Goal: Obtain resource: Download file/media

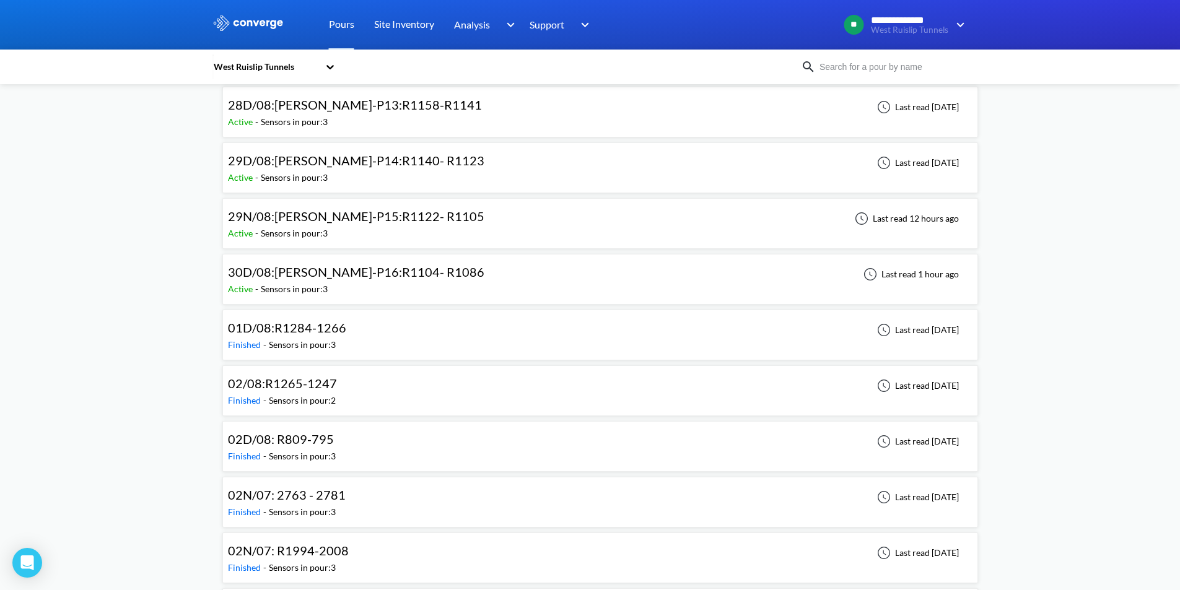
scroll to position [783, 0]
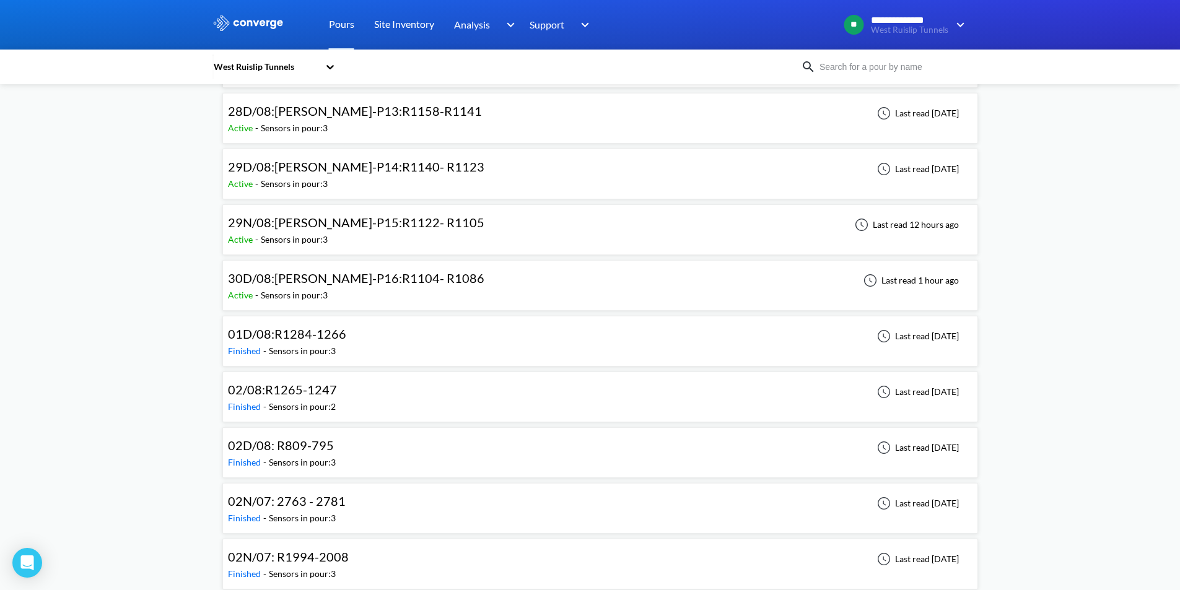
click at [412, 290] on div "Active - Sensors in pour: 3" at bounding box center [359, 296] width 263 height 14
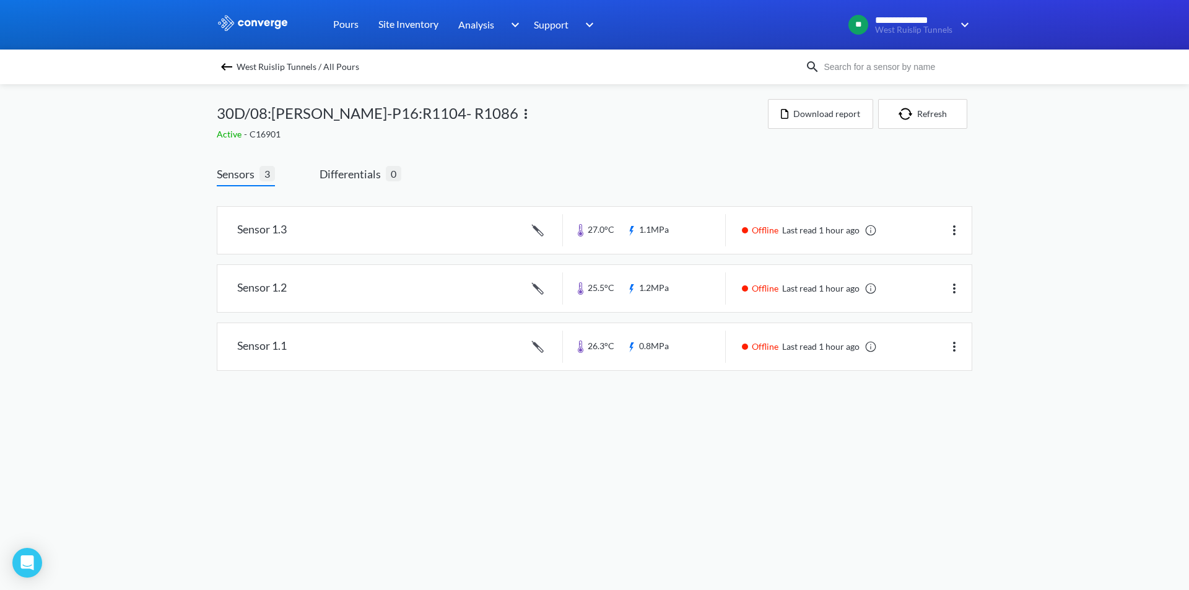
click at [1054, 178] on div "**********" at bounding box center [594, 198] width 1189 height 396
click at [934, 119] on button "Refresh" at bounding box center [922, 114] width 89 height 30
click at [930, 121] on button "Refresh" at bounding box center [922, 114] width 89 height 30
drag, startPoint x: 938, startPoint y: 121, endPoint x: 788, endPoint y: 455, distance: 366.8
drag, startPoint x: 788, startPoint y: 455, endPoint x: 943, endPoint y: 116, distance: 372.8
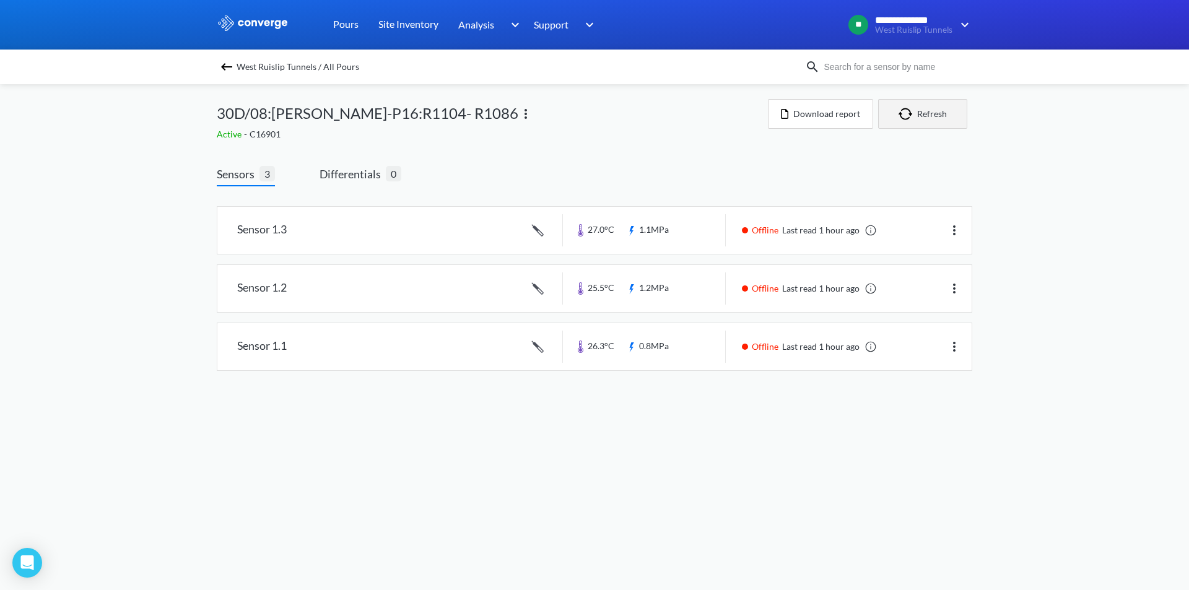
click at [943, 116] on button "Refresh" at bounding box center [922, 114] width 89 height 30
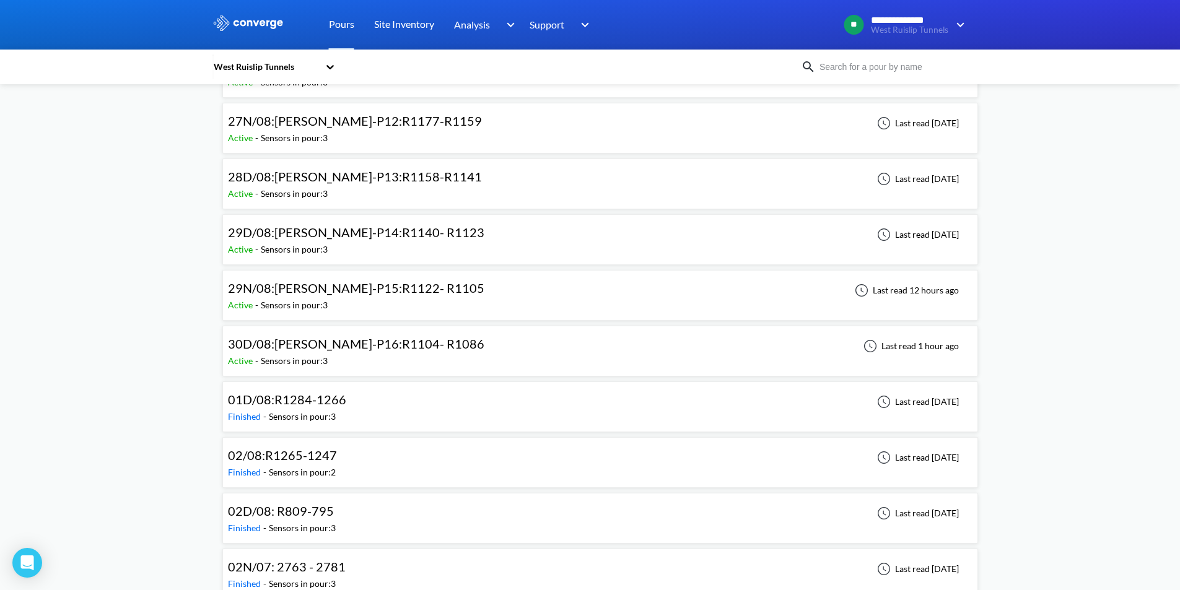
scroll to position [719, 0]
drag, startPoint x: 463, startPoint y: 348, endPoint x: 419, endPoint y: 351, distance: 44.1
click at [419, 351] on div "30D/08:[PERSON_NAME]-P16:R1104- R1086" at bounding box center [356, 342] width 256 height 19
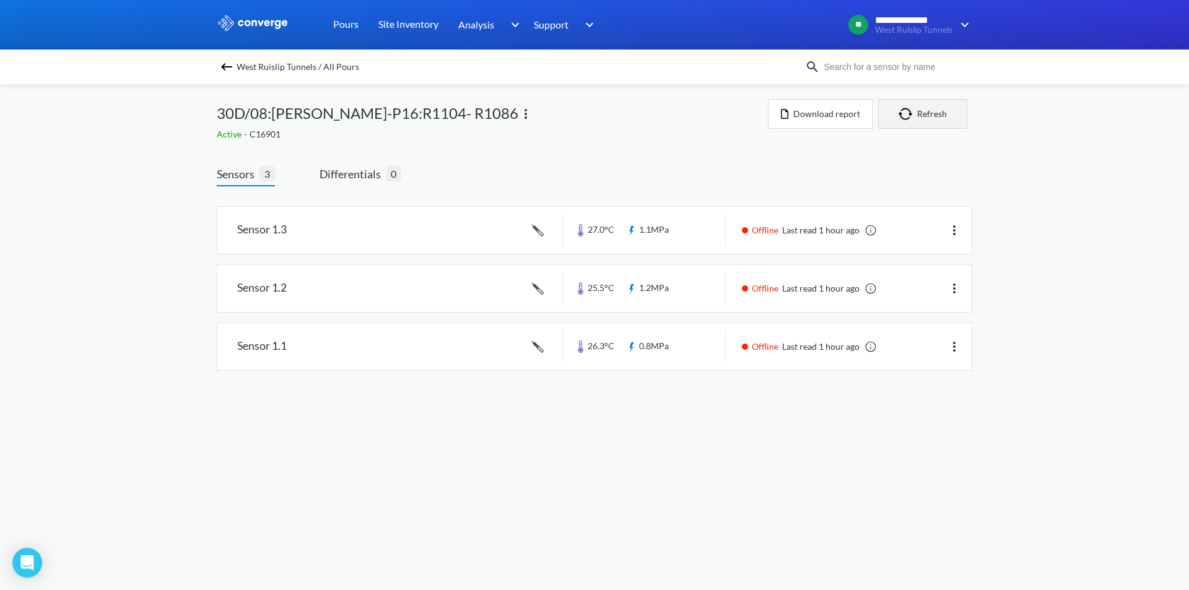
click at [934, 111] on button "Refresh" at bounding box center [922, 114] width 89 height 30
click at [658, 344] on link at bounding box center [594, 346] width 755 height 47
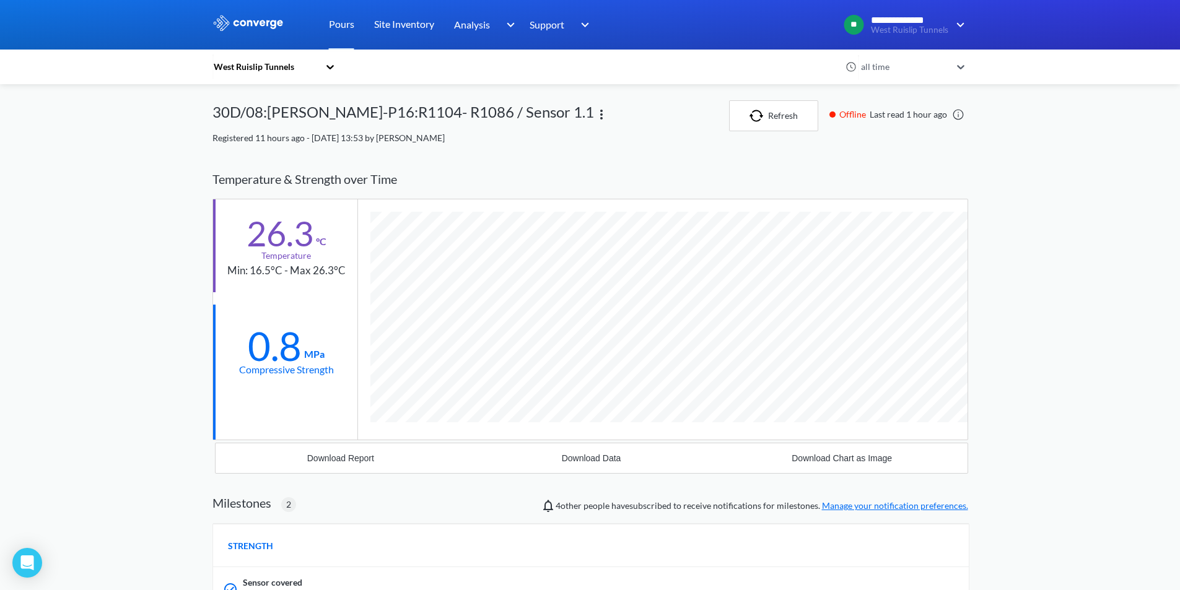
scroll to position [883, 756]
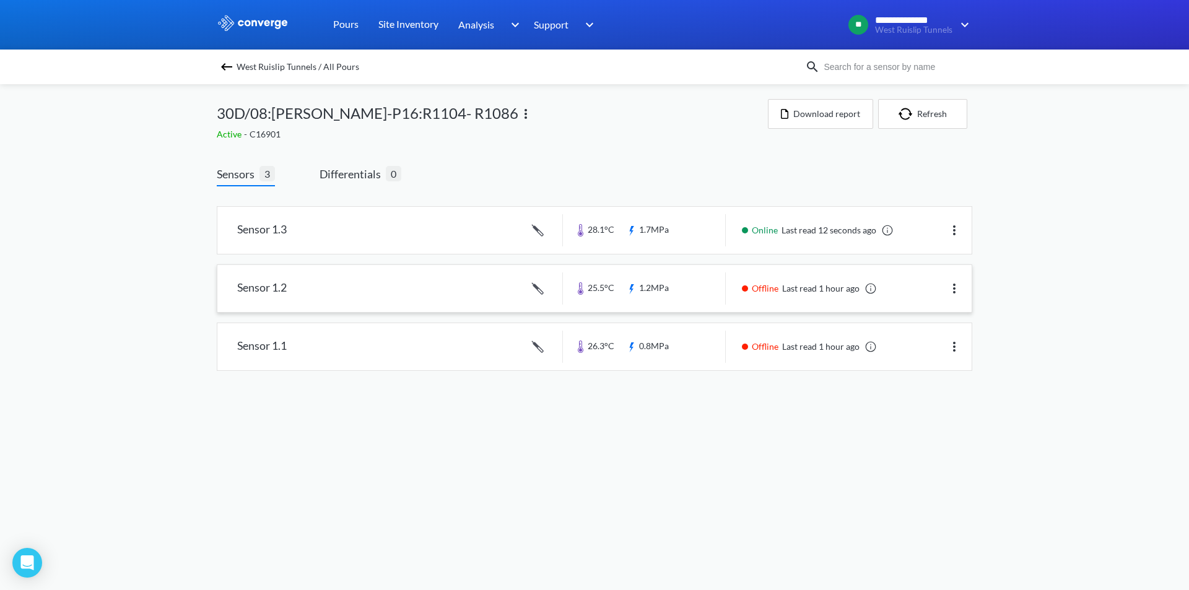
click at [769, 285] on link at bounding box center [594, 288] width 755 height 47
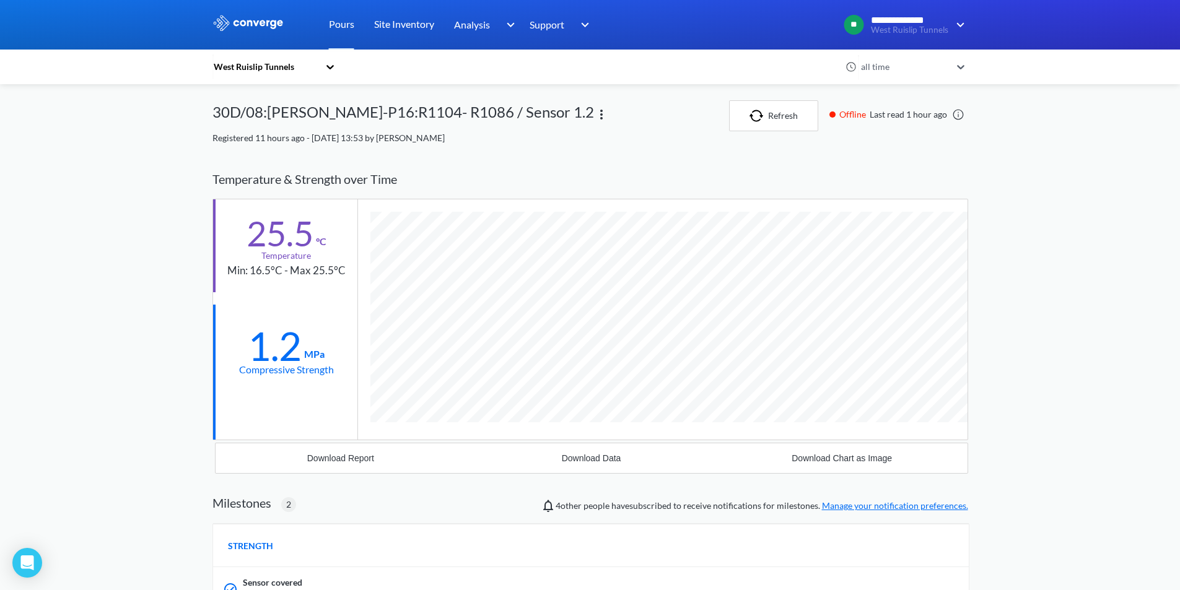
scroll to position [883, 756]
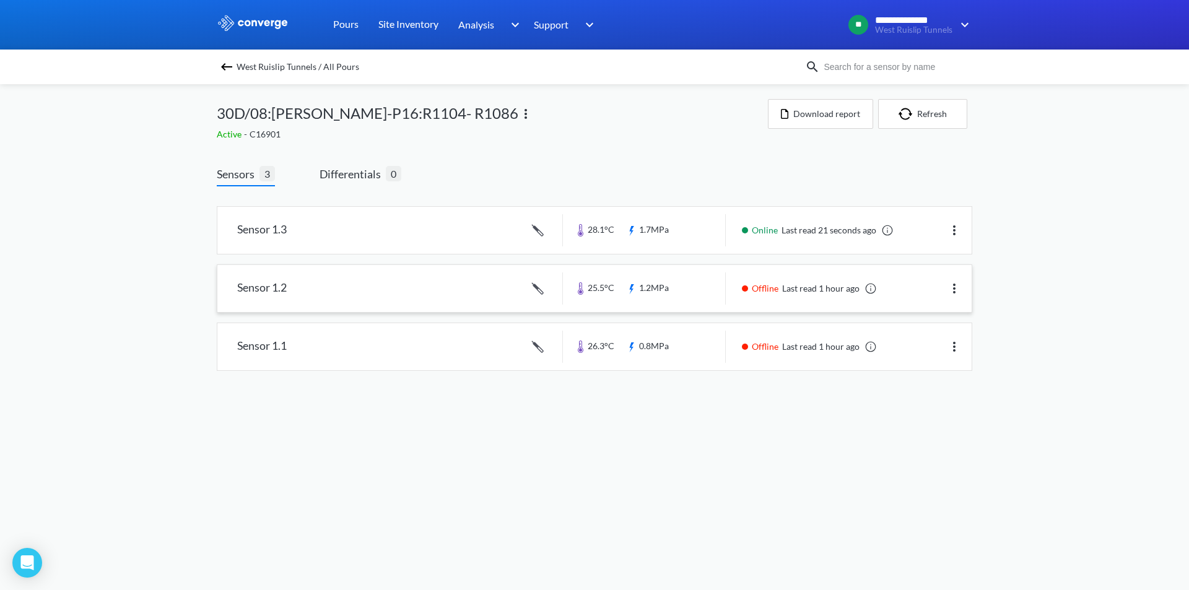
click at [829, 295] on link at bounding box center [594, 288] width 755 height 47
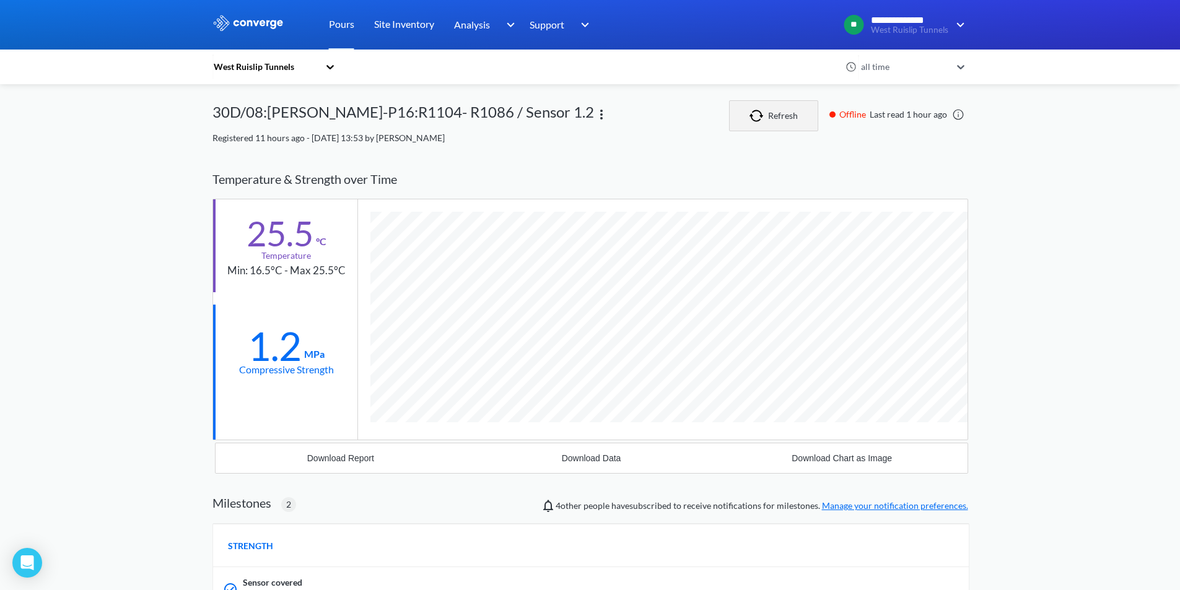
scroll to position [883, 756]
click at [808, 122] on button "Refresh" at bounding box center [773, 115] width 89 height 31
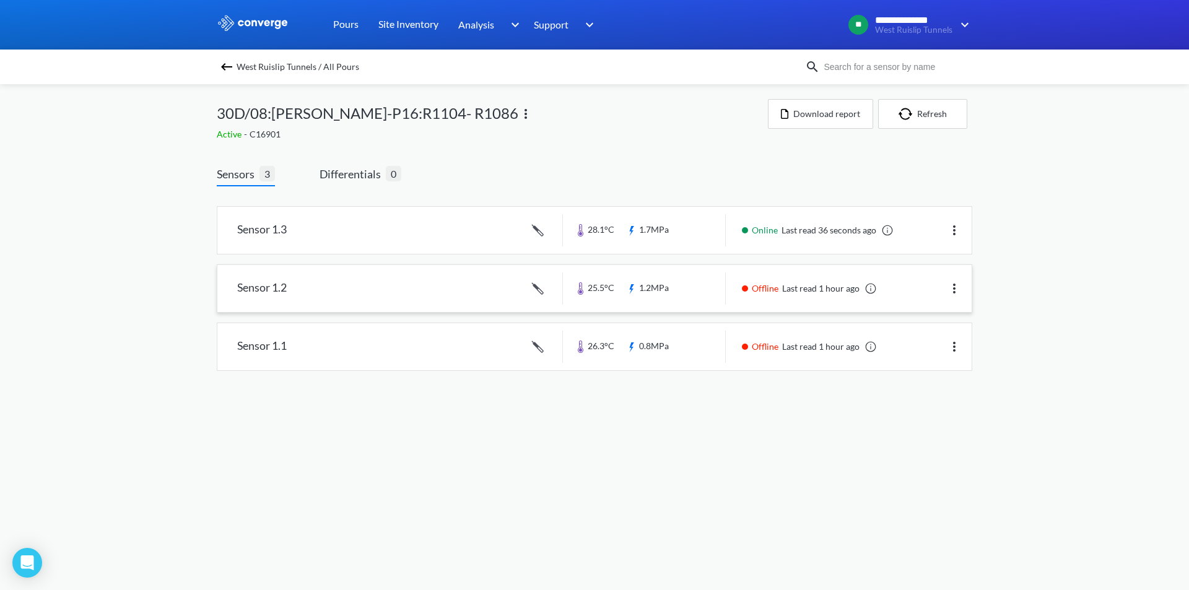
click at [690, 296] on link at bounding box center [594, 288] width 755 height 47
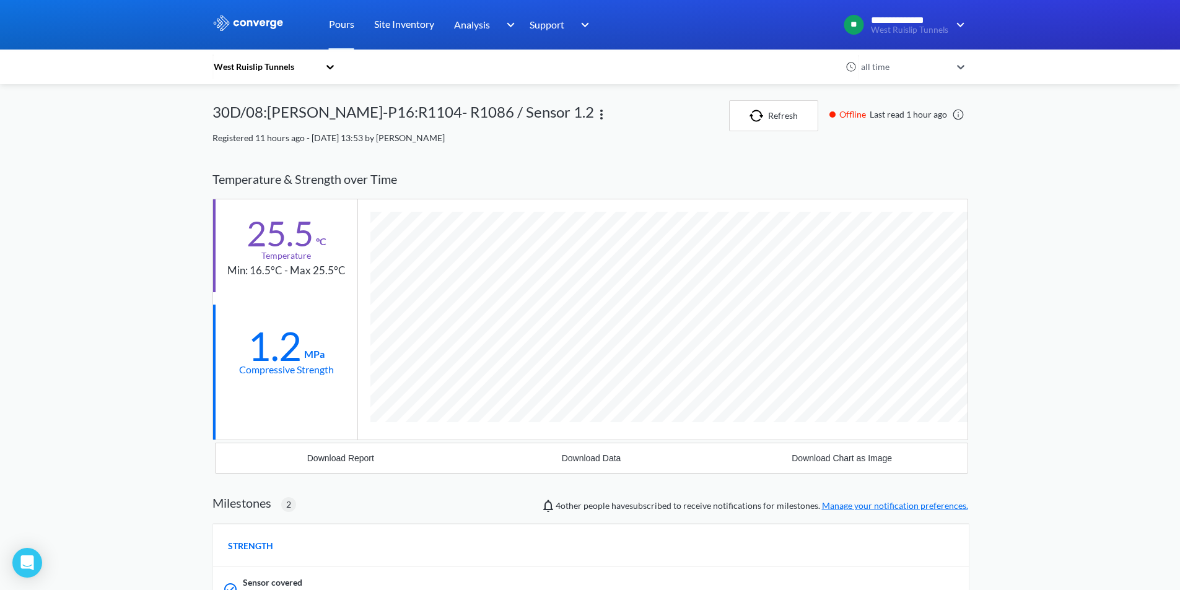
scroll to position [883, 756]
click at [773, 120] on button "Refresh" at bounding box center [773, 115] width 89 height 31
click at [766, 113] on img "button" at bounding box center [759, 116] width 19 height 12
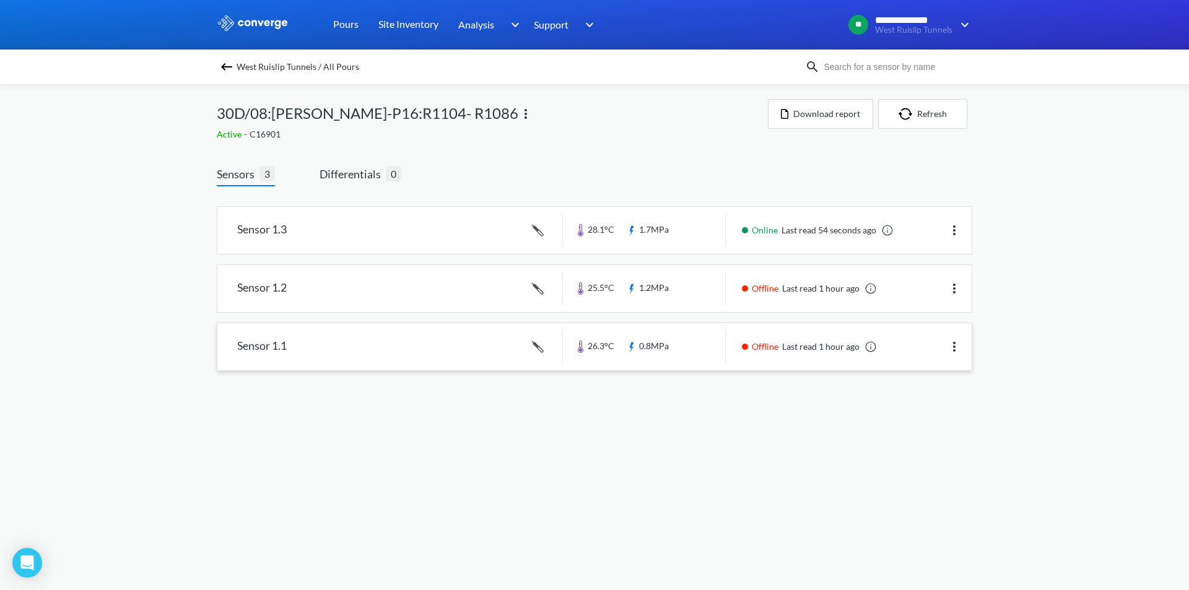
click at [819, 358] on link at bounding box center [594, 346] width 755 height 47
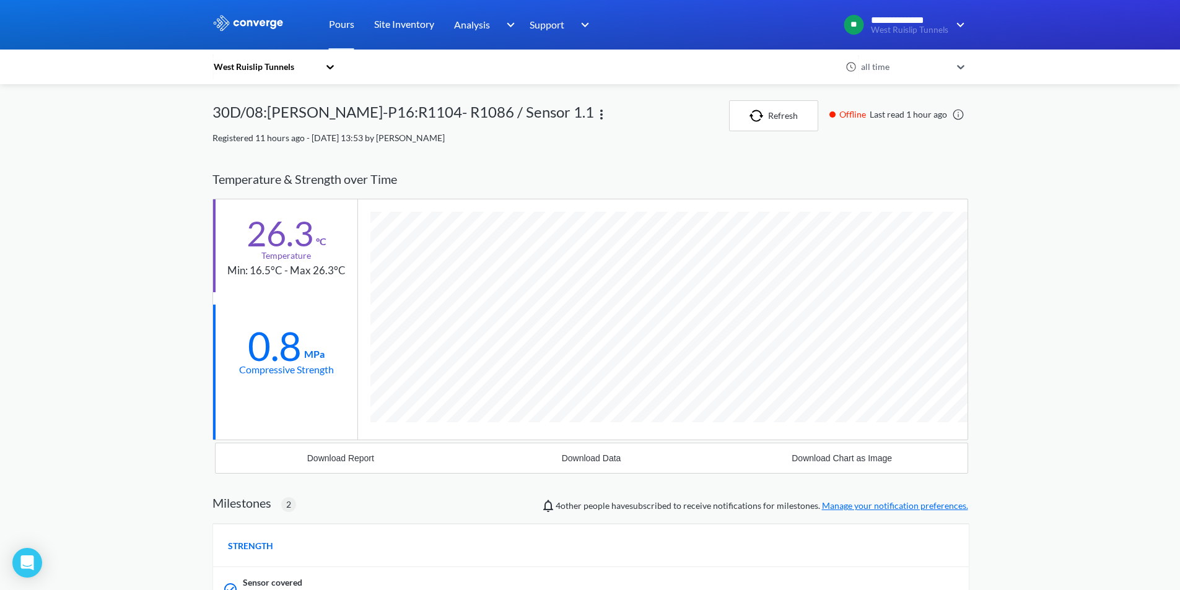
scroll to position [883, 756]
click at [779, 129] on button "Refresh" at bounding box center [773, 115] width 89 height 31
click at [766, 124] on button "Refresh" at bounding box center [773, 115] width 89 height 31
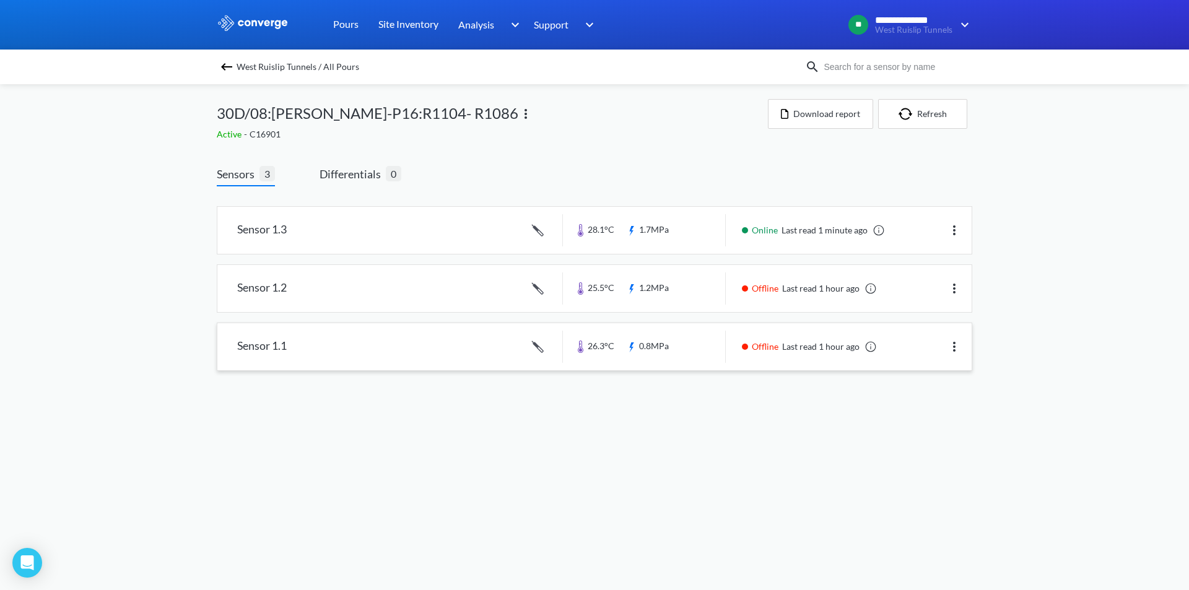
click at [670, 349] on link at bounding box center [594, 346] width 755 height 47
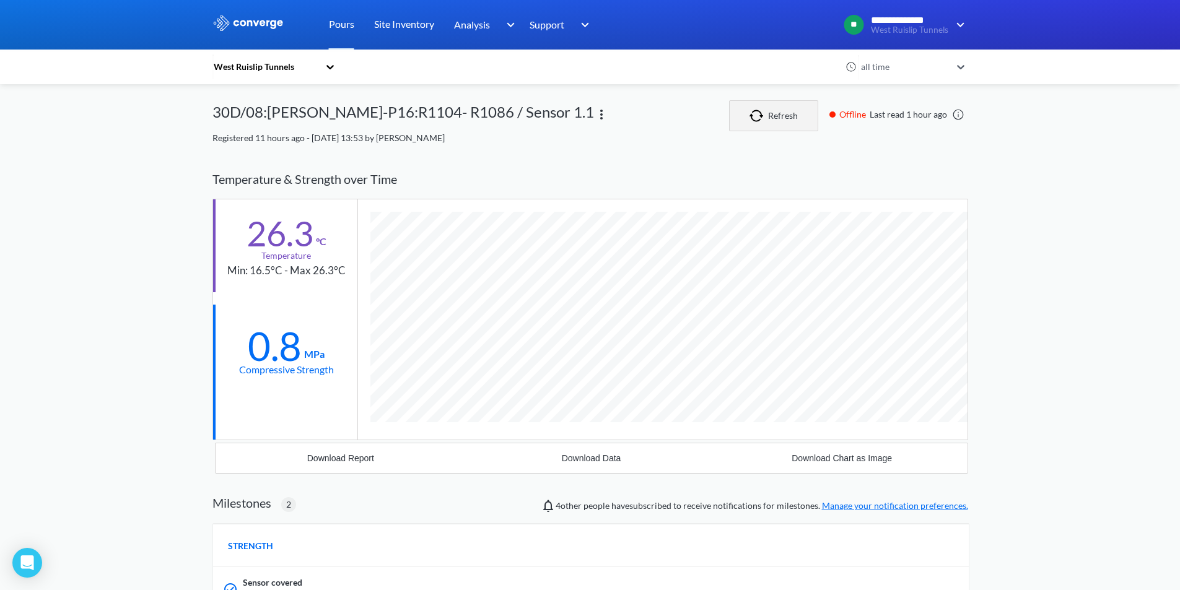
scroll to position [883, 756]
drag, startPoint x: 802, startPoint y: 115, endPoint x: 764, endPoint y: 117, distance: 37.8
click at [764, 117] on img "button" at bounding box center [759, 116] width 19 height 12
click at [798, 117] on button "Refresh" at bounding box center [773, 115] width 89 height 31
click at [956, 115] on link at bounding box center [958, 114] width 12 height 12
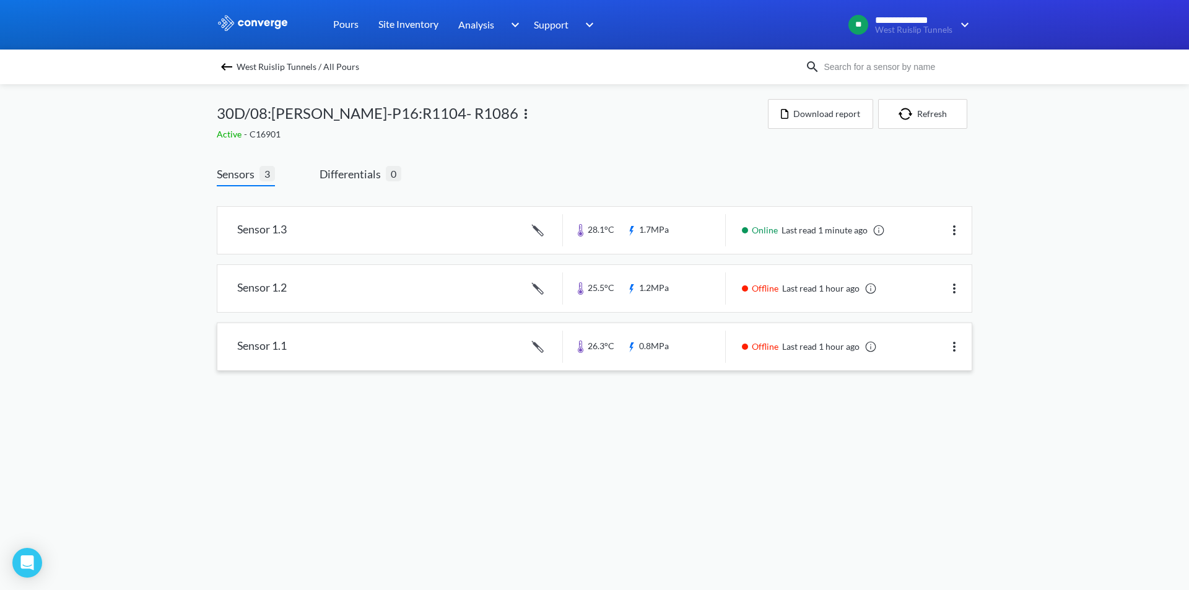
click at [706, 339] on link at bounding box center [594, 346] width 755 height 47
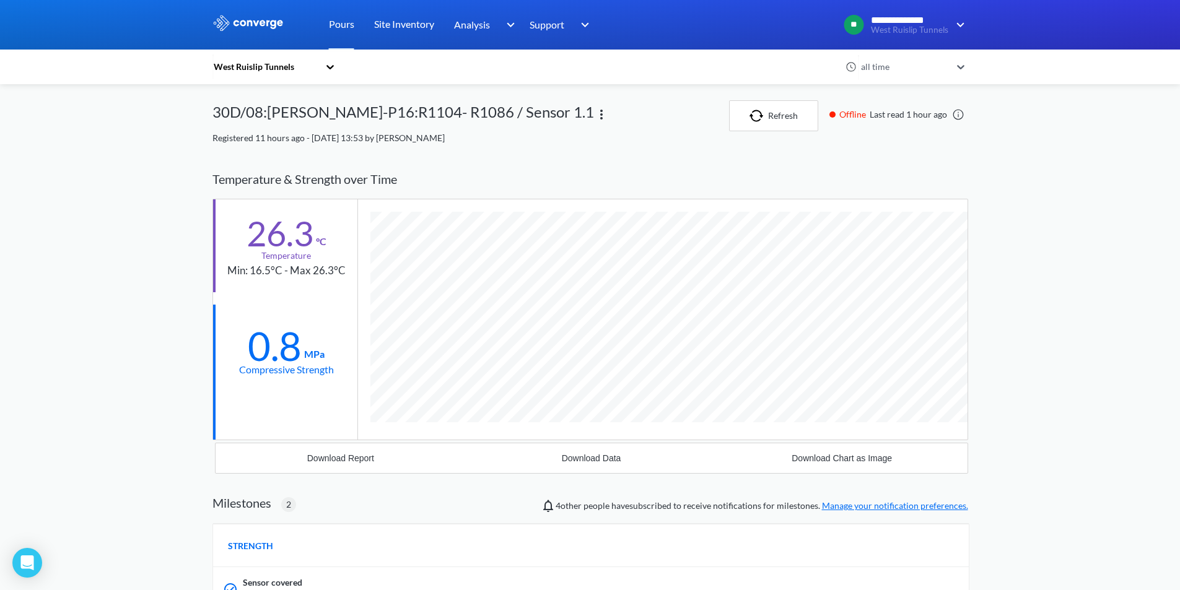
scroll to position [883, 756]
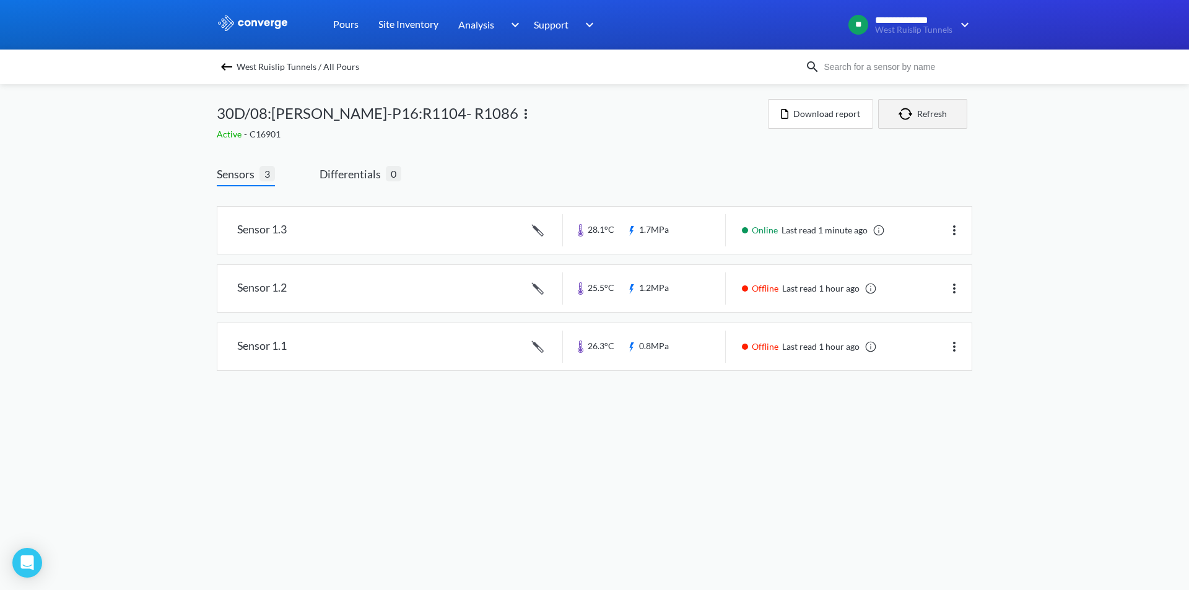
drag, startPoint x: 929, startPoint y: 121, endPoint x: 906, endPoint y: 123, distance: 23.0
click at [906, 123] on button "Refresh" at bounding box center [922, 114] width 89 height 30
click at [766, 284] on link at bounding box center [594, 288] width 755 height 47
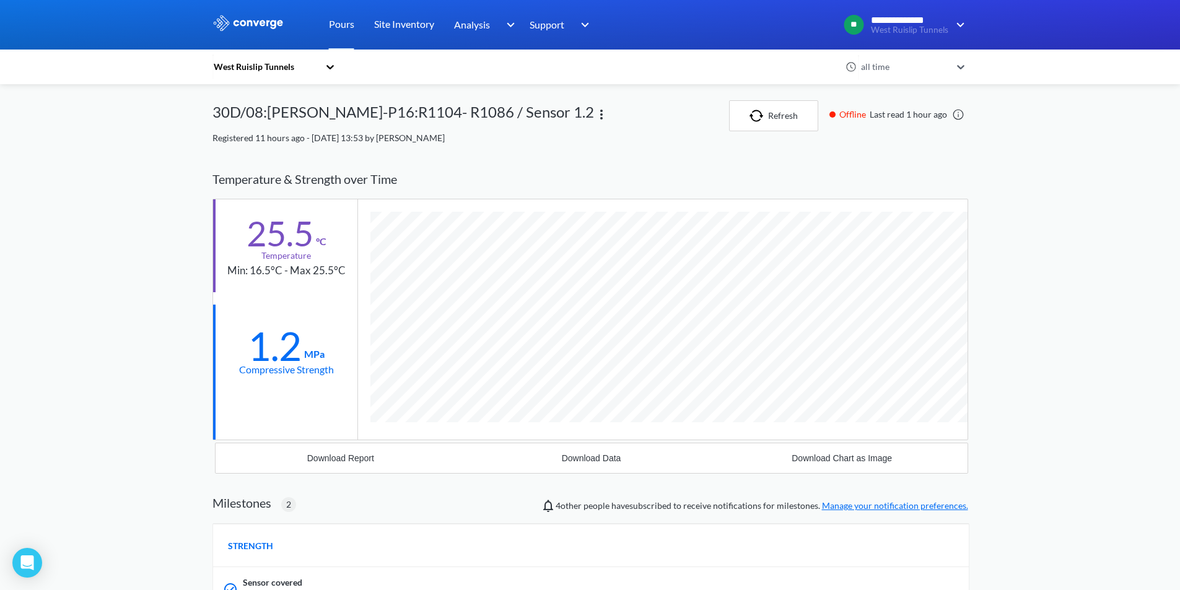
scroll to position [883, 756]
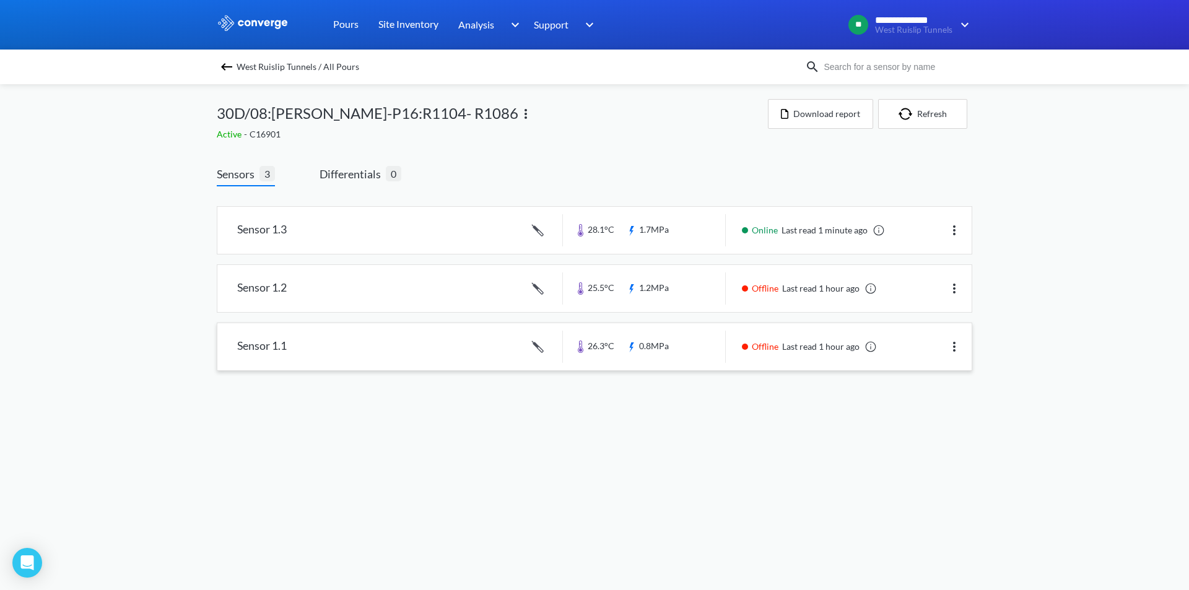
click at [650, 359] on link at bounding box center [594, 346] width 755 height 47
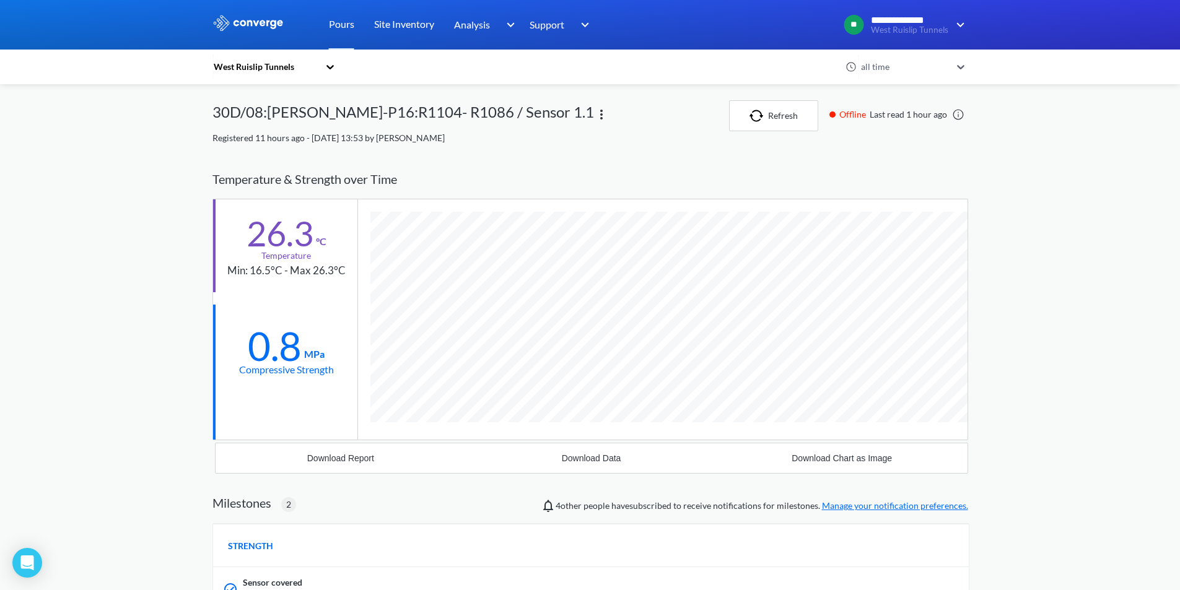
scroll to position [883, 756]
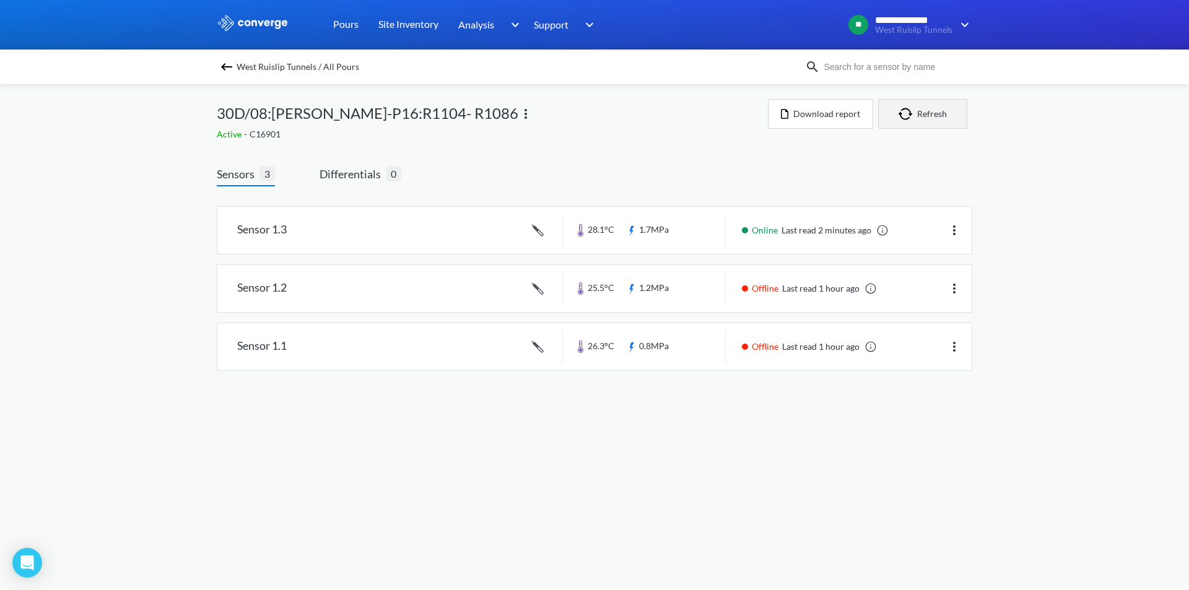
click at [926, 114] on button "Refresh" at bounding box center [922, 114] width 89 height 30
click at [933, 118] on button "Refresh" at bounding box center [922, 114] width 89 height 30
click at [927, 124] on button "Refresh" at bounding box center [922, 114] width 89 height 30
click at [918, 114] on button "Refresh" at bounding box center [922, 114] width 89 height 30
drag, startPoint x: 917, startPoint y: 107, endPoint x: 909, endPoint y: 115, distance: 11.0
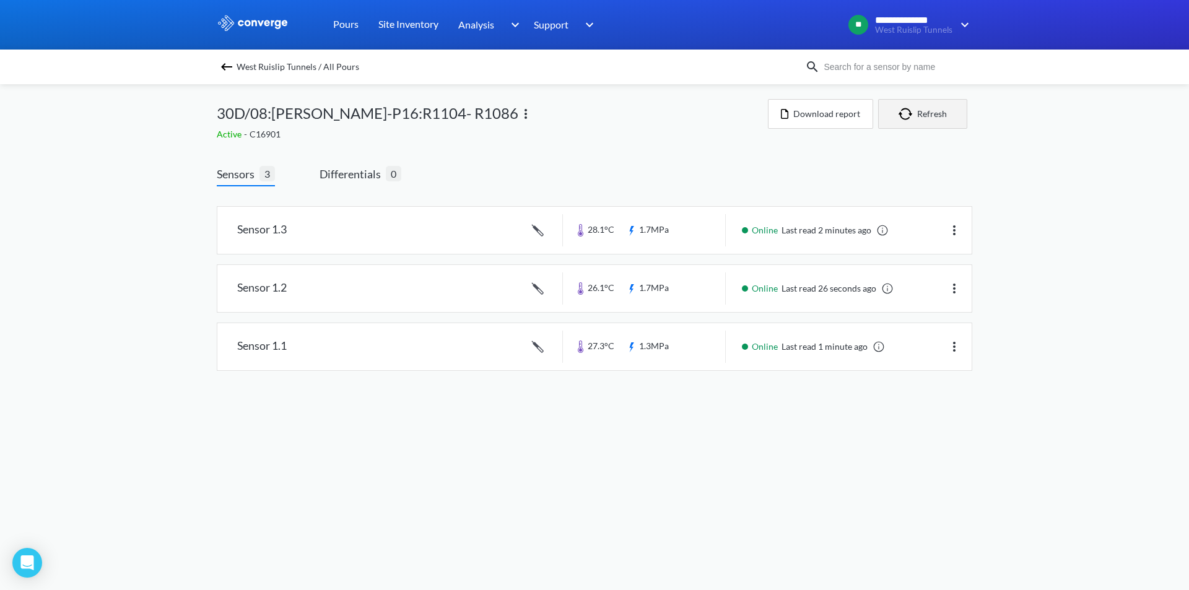
click at [909, 115] on img "button" at bounding box center [908, 114] width 19 height 12
click at [930, 110] on button "Refresh" at bounding box center [922, 114] width 89 height 30
drag, startPoint x: 925, startPoint y: 120, endPoint x: 909, endPoint y: 118, distance: 15.6
click at [909, 118] on img "button" at bounding box center [908, 114] width 19 height 12
click at [902, 121] on button "Refresh" at bounding box center [922, 114] width 89 height 30
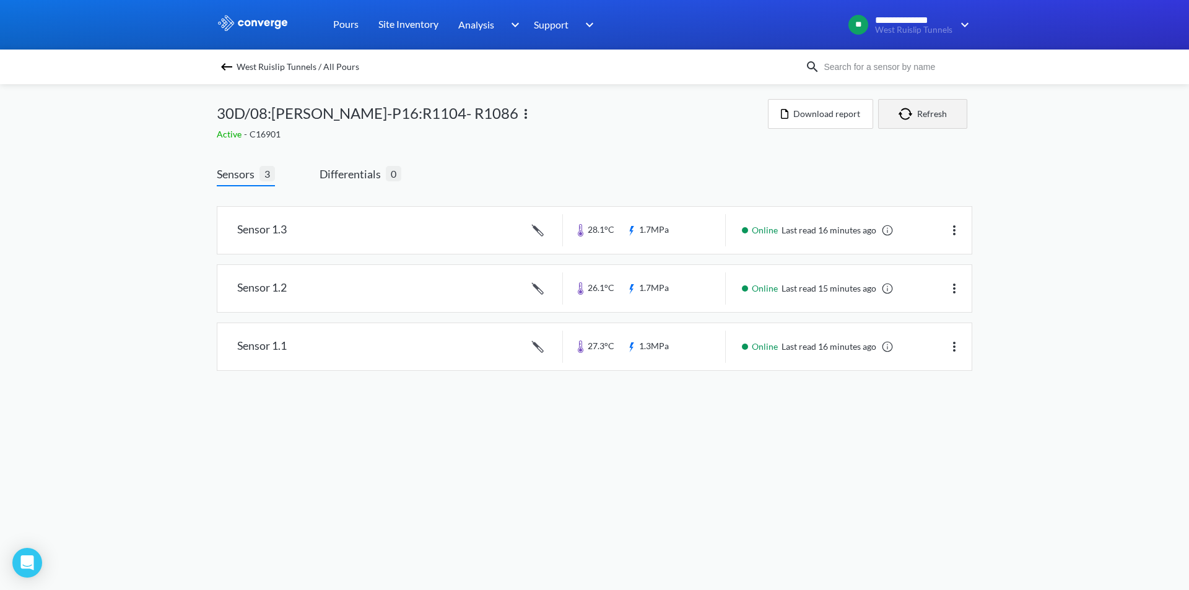
click at [928, 119] on button "Refresh" at bounding box center [922, 114] width 89 height 30
click at [941, 127] on button "Refresh" at bounding box center [922, 114] width 89 height 30
click at [923, 122] on button "Refresh" at bounding box center [922, 114] width 89 height 30
click at [917, 126] on button "Refresh" at bounding box center [922, 114] width 89 height 30
click at [934, 114] on button "Refresh" at bounding box center [922, 114] width 89 height 30
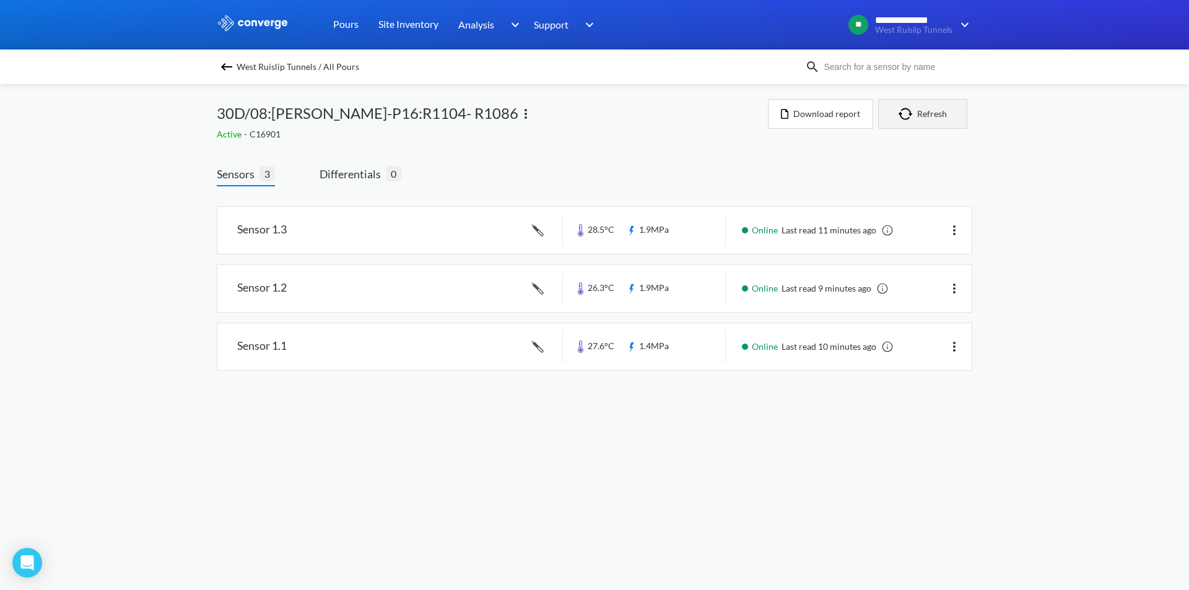
click at [922, 109] on button "Refresh" at bounding box center [922, 114] width 89 height 30
click at [899, 110] on img "button" at bounding box center [908, 114] width 19 height 12
click at [673, 352] on link at bounding box center [594, 346] width 755 height 47
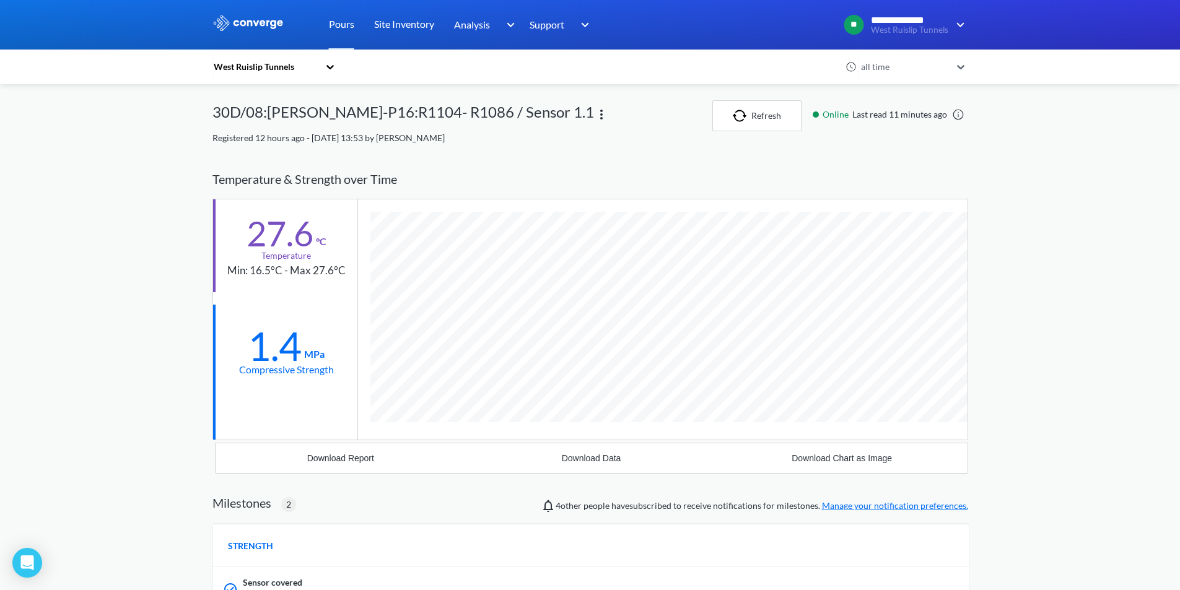
scroll to position [883, 756]
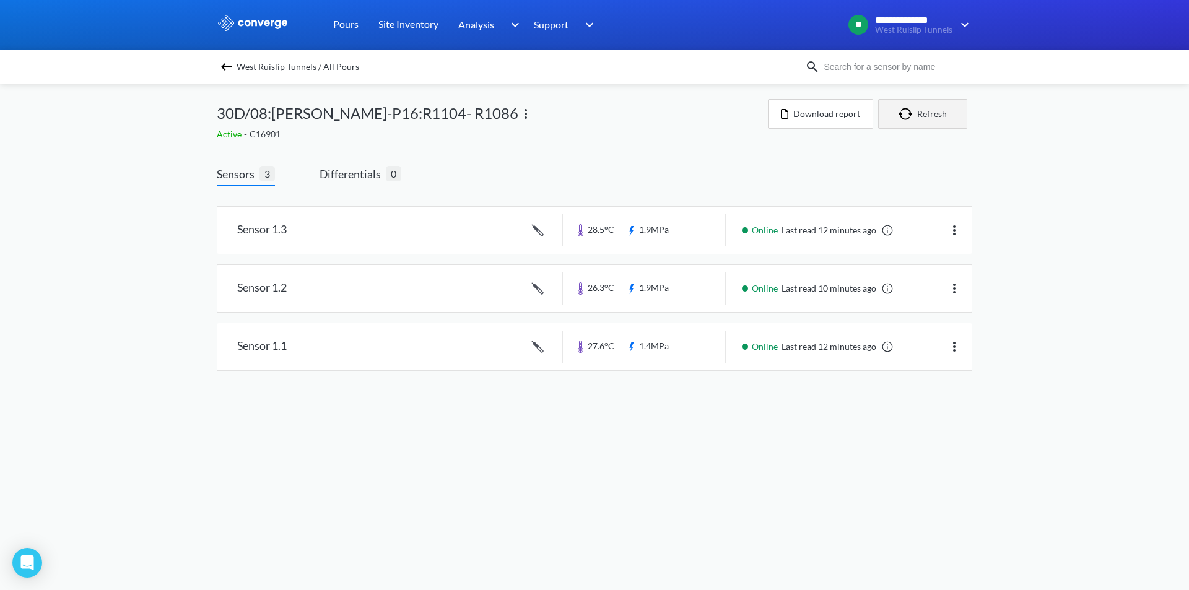
click at [933, 119] on button "Refresh" at bounding box center [922, 114] width 89 height 30
click at [933, 120] on button "Refresh" at bounding box center [922, 114] width 89 height 30
click at [934, 128] on button "Refresh" at bounding box center [922, 114] width 89 height 30
click at [926, 121] on button "Refresh" at bounding box center [922, 114] width 89 height 30
click at [929, 108] on button "Refresh" at bounding box center [922, 114] width 89 height 30
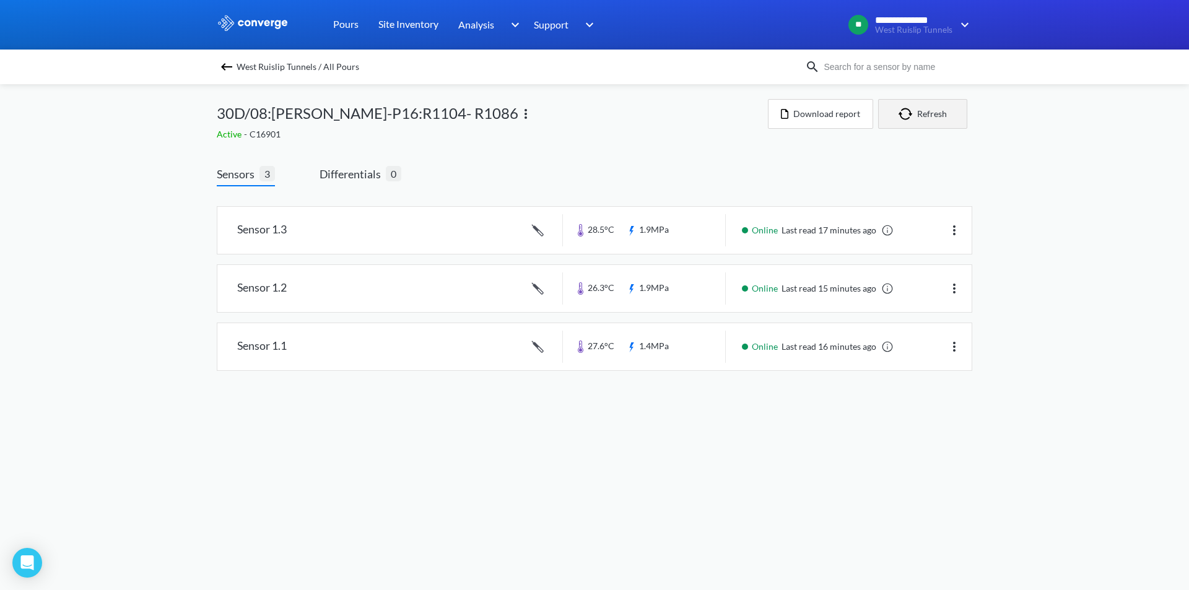
click at [937, 121] on button "Refresh" at bounding box center [922, 114] width 89 height 30
click at [914, 108] on img "button" at bounding box center [908, 114] width 19 height 12
drag, startPoint x: 959, startPoint y: 103, endPoint x: 926, endPoint y: 117, distance: 35.8
click at [923, 114] on button "Refresh" at bounding box center [922, 114] width 89 height 30
click at [912, 109] on img "button" at bounding box center [908, 114] width 19 height 12
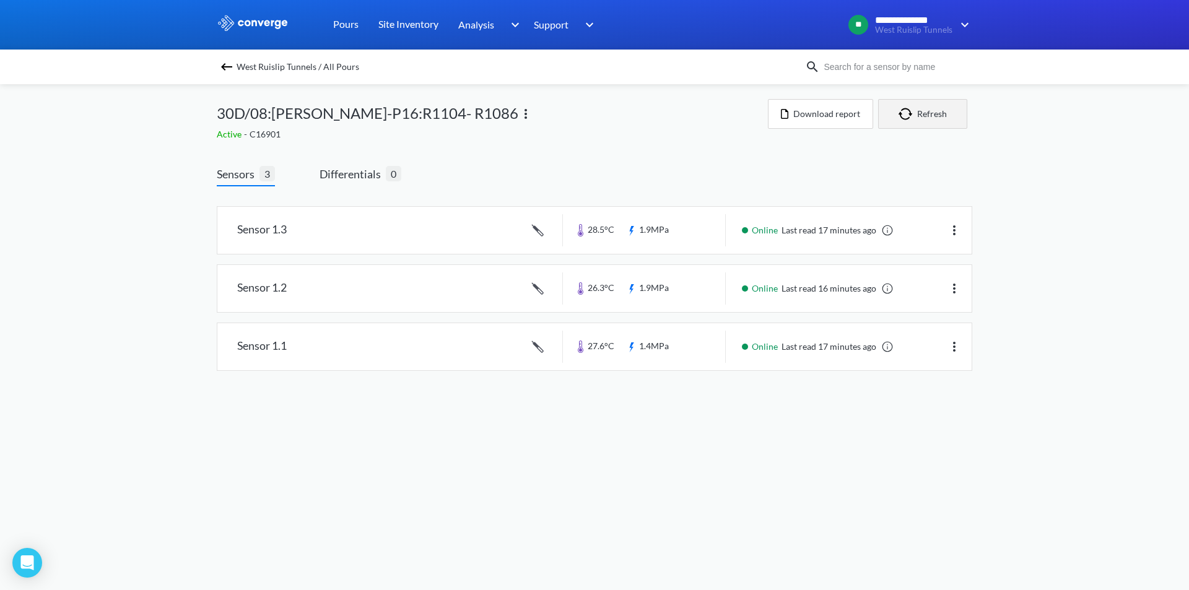
click at [941, 113] on button "Refresh" at bounding box center [922, 114] width 89 height 30
click at [929, 115] on button "Refresh" at bounding box center [922, 114] width 89 height 30
click at [932, 104] on button "Refresh" at bounding box center [922, 114] width 89 height 30
click at [932, 112] on button "Refresh" at bounding box center [922, 114] width 89 height 30
click at [934, 105] on button "Refresh" at bounding box center [922, 114] width 89 height 30
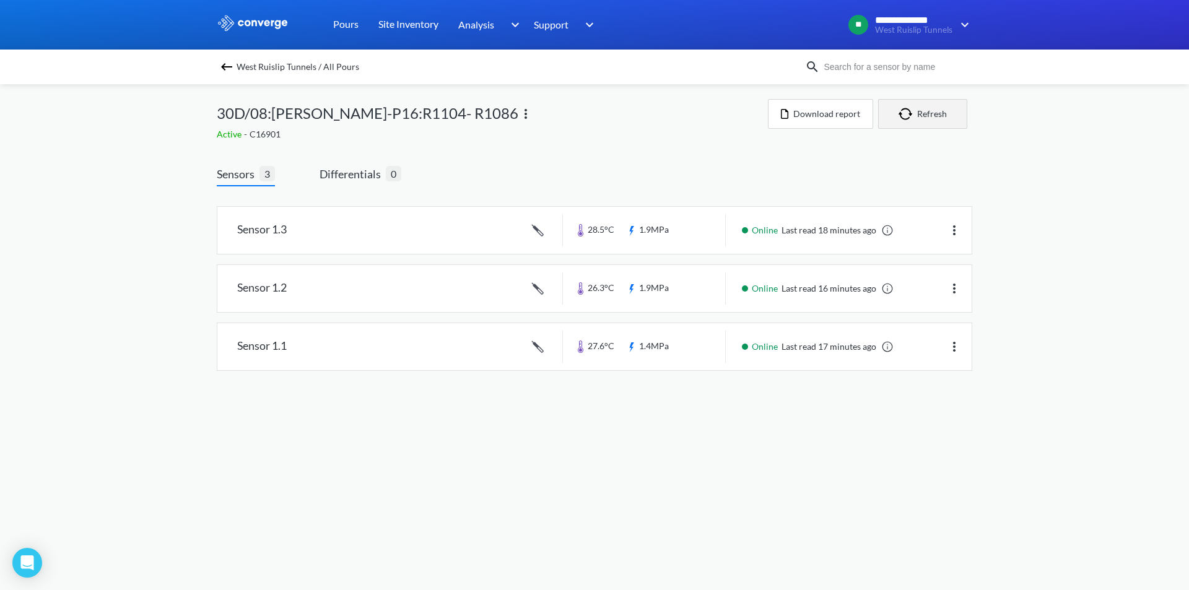
click at [923, 118] on button "Refresh" at bounding box center [922, 114] width 89 height 30
click at [921, 120] on button "Refresh" at bounding box center [922, 114] width 89 height 30
click at [921, 121] on button "Refresh" at bounding box center [922, 114] width 89 height 30
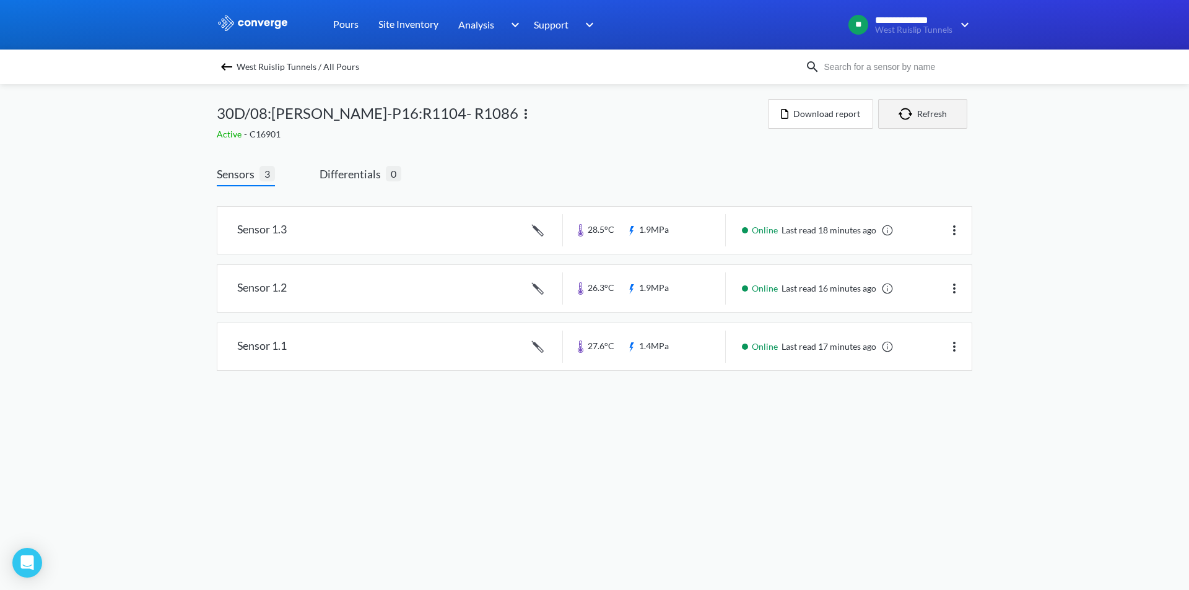
click at [919, 121] on button "Refresh" at bounding box center [922, 114] width 89 height 30
click at [706, 290] on link at bounding box center [594, 288] width 755 height 47
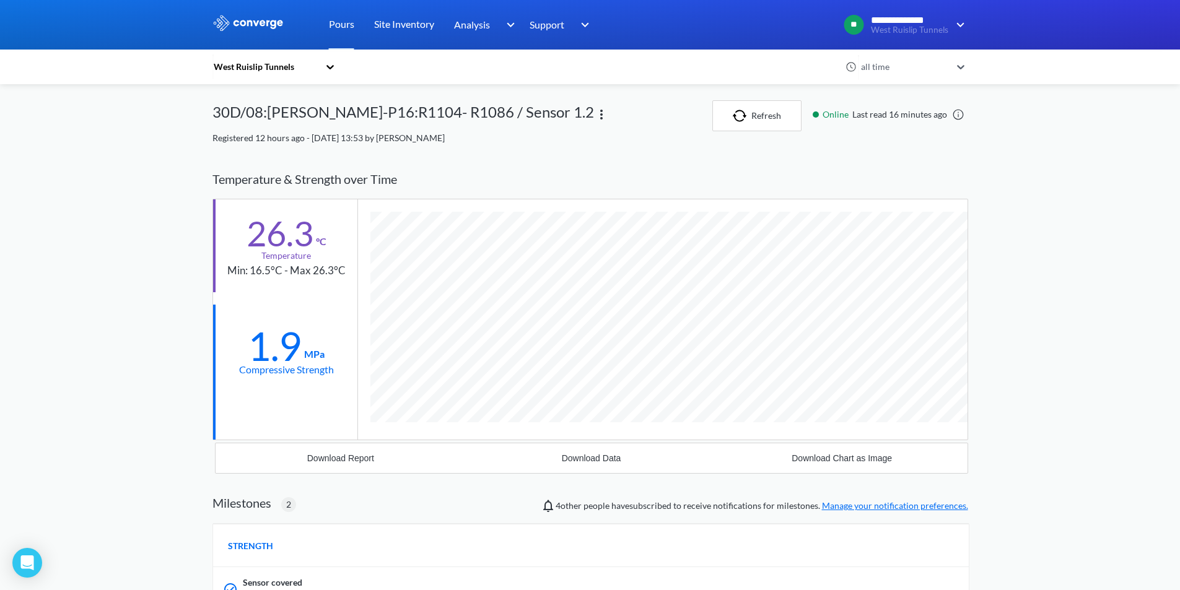
scroll to position [883, 756]
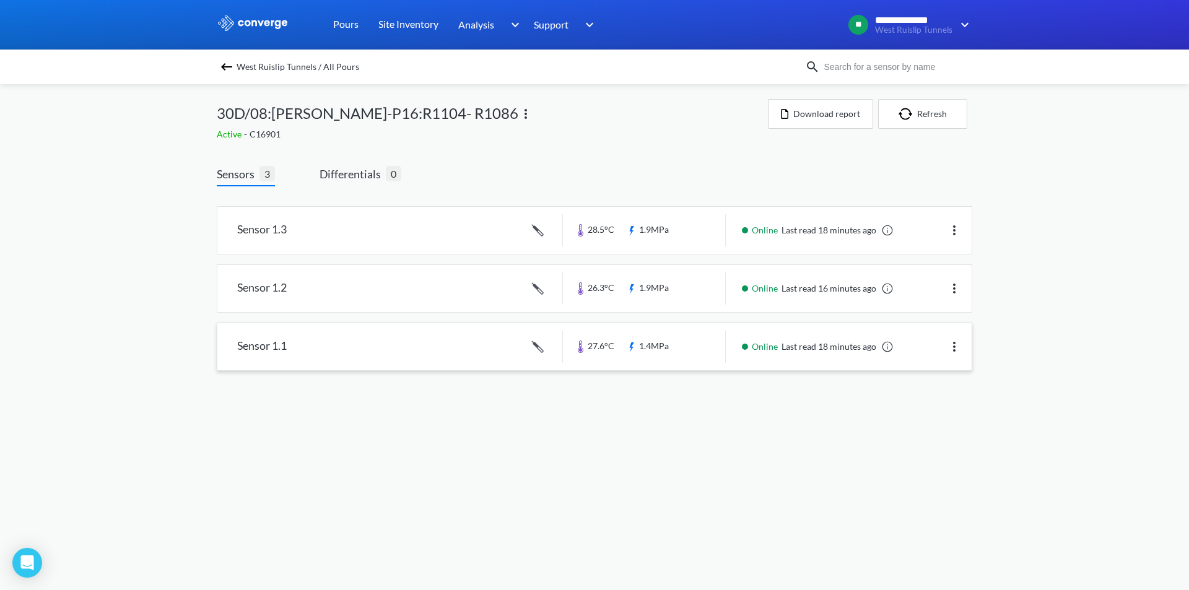
click at [709, 352] on link at bounding box center [594, 346] width 755 height 47
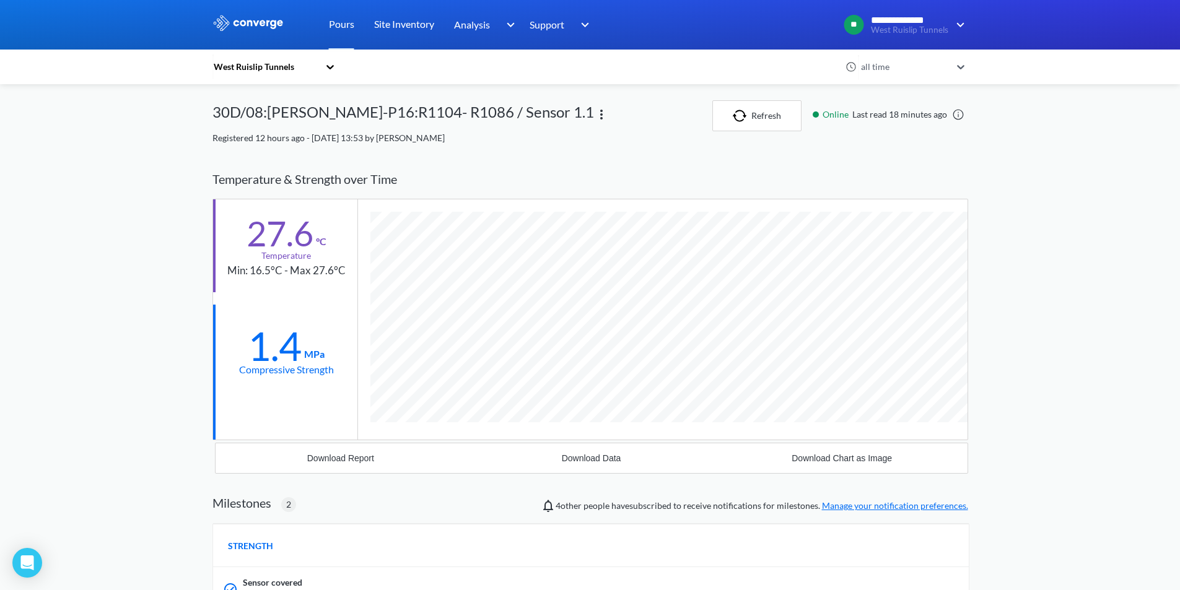
scroll to position [883, 756]
click at [774, 118] on button "Refresh" at bounding box center [756, 115] width 89 height 31
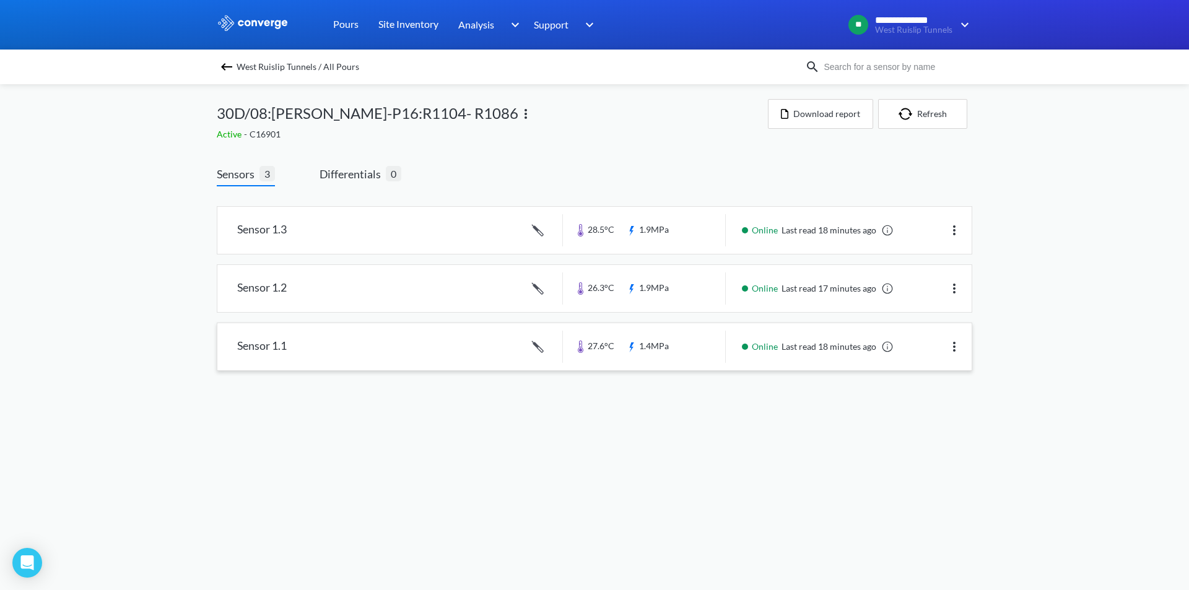
click at [706, 349] on link at bounding box center [594, 346] width 755 height 47
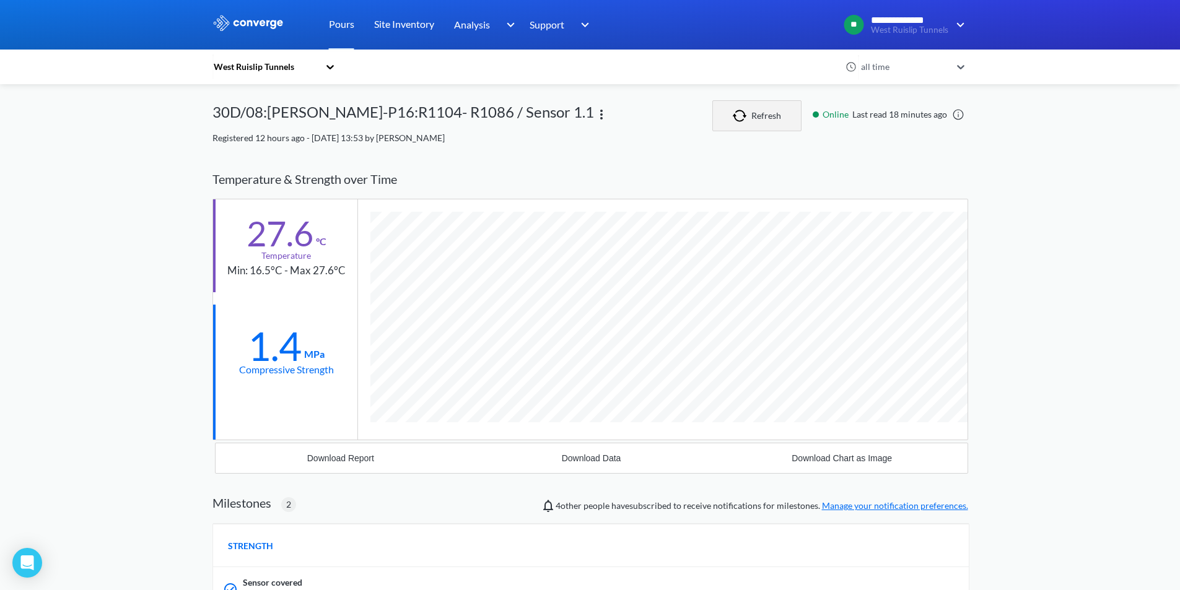
click at [760, 109] on button "Refresh" at bounding box center [756, 115] width 89 height 31
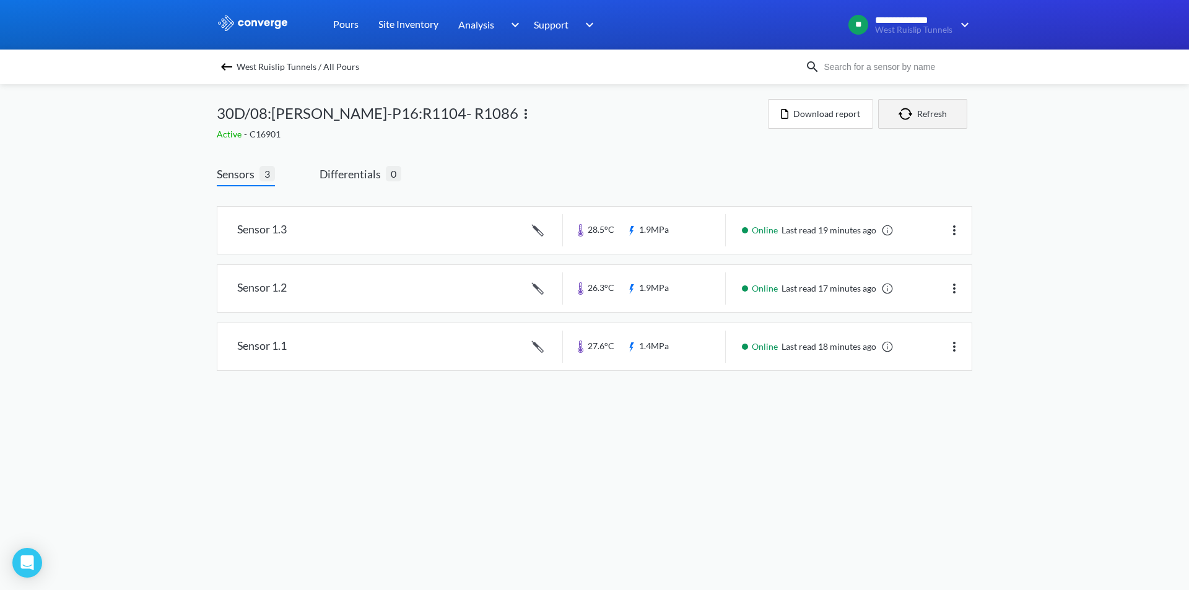
click at [922, 116] on button "Refresh" at bounding box center [922, 114] width 89 height 30
click at [921, 116] on button "Refresh" at bounding box center [922, 114] width 89 height 30
drag, startPoint x: 917, startPoint y: 118, endPoint x: 888, endPoint y: 118, distance: 29.7
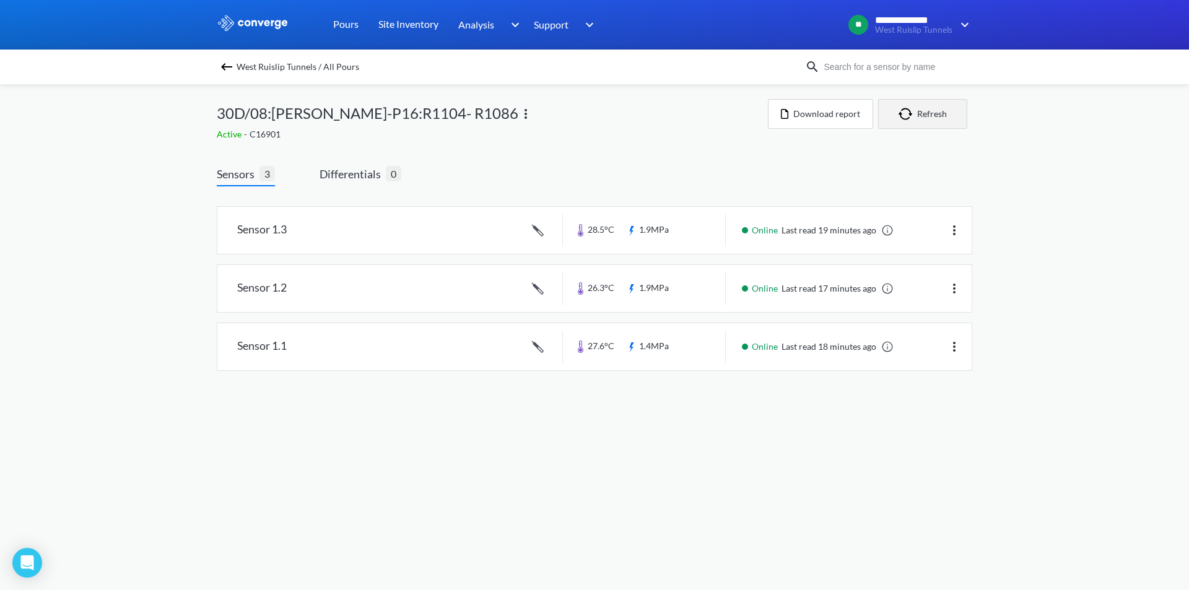
click at [888, 118] on button "Refresh" at bounding box center [922, 114] width 89 height 30
click at [890, 343] on link at bounding box center [887, 347] width 12 height 12
click at [906, 105] on button "Refresh" at bounding box center [922, 114] width 89 height 30
click at [940, 118] on button "Refresh" at bounding box center [922, 114] width 89 height 30
click at [934, 108] on button "Refresh" at bounding box center [922, 114] width 89 height 30
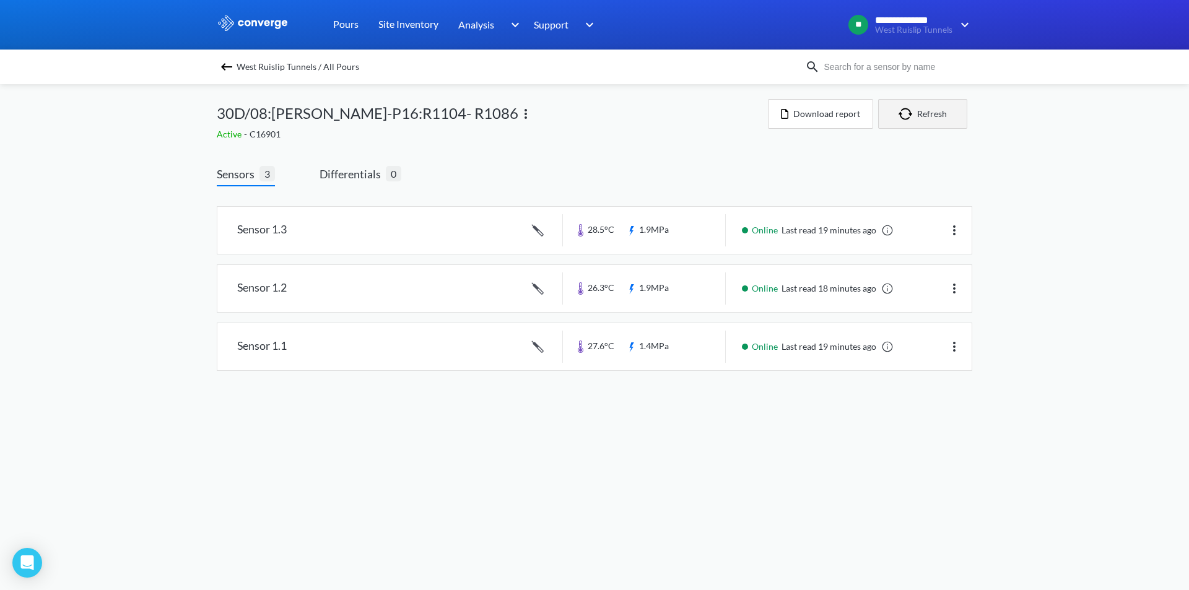
click at [933, 106] on button "Refresh" at bounding box center [922, 114] width 89 height 30
click at [924, 115] on button "Refresh" at bounding box center [922, 114] width 89 height 30
click at [921, 116] on button "Refresh" at bounding box center [922, 114] width 89 height 30
click at [927, 117] on button "Refresh" at bounding box center [922, 114] width 89 height 30
click at [934, 110] on button "Refresh" at bounding box center [922, 114] width 89 height 30
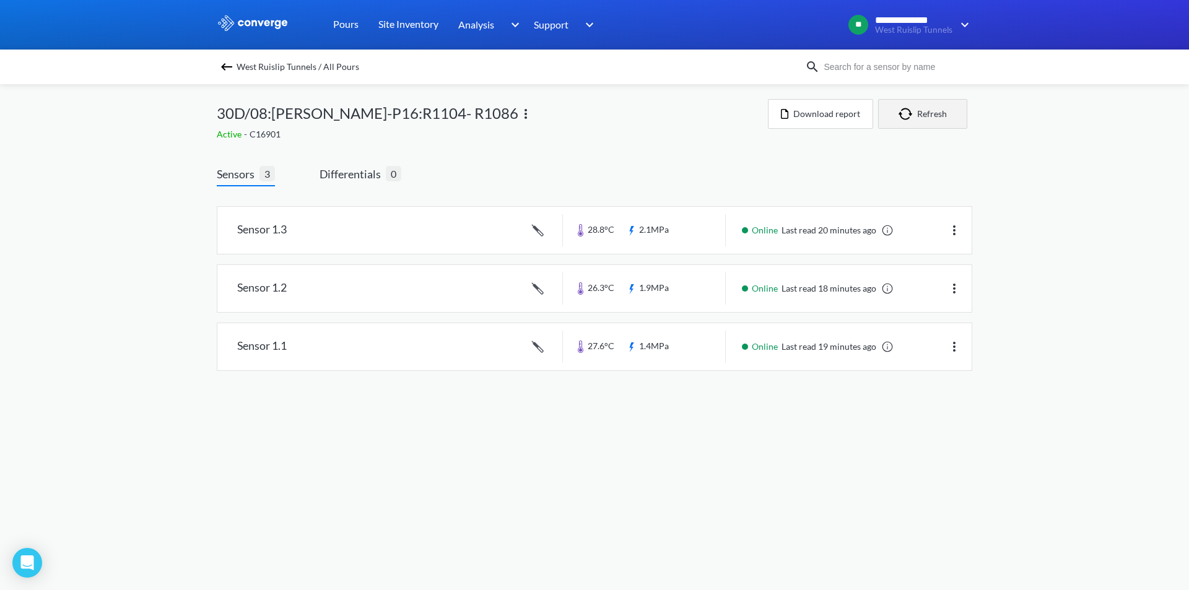
click at [929, 120] on button "Refresh" at bounding box center [922, 114] width 89 height 30
click at [922, 120] on button "Refresh" at bounding box center [922, 114] width 89 height 30
click at [937, 118] on button "Refresh" at bounding box center [922, 114] width 89 height 30
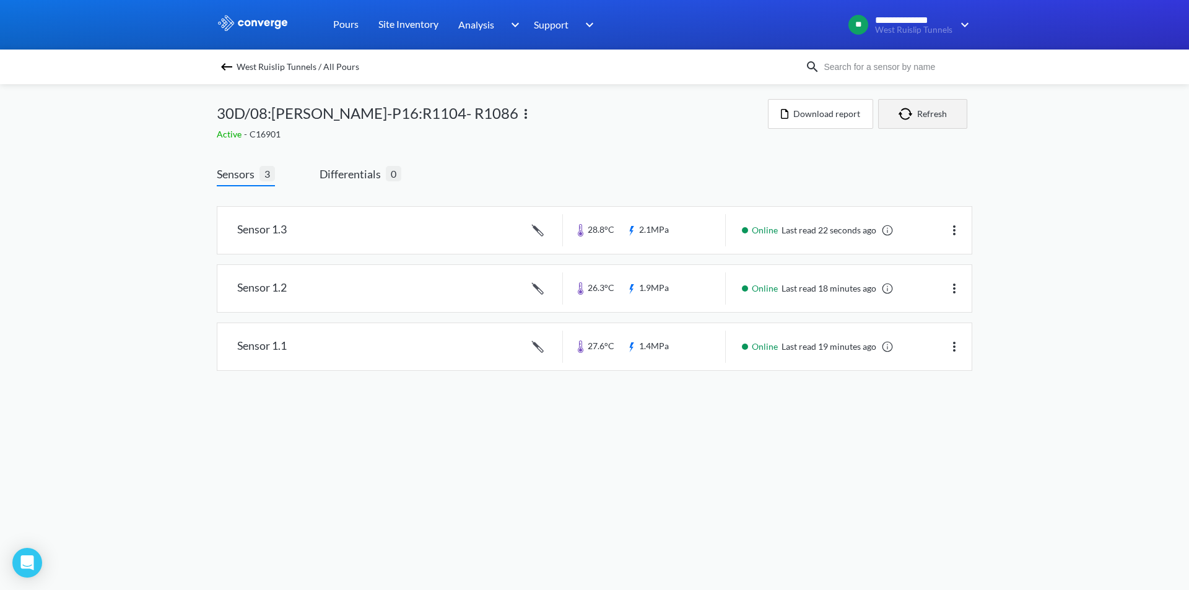
click at [934, 119] on button "Refresh" at bounding box center [922, 114] width 89 height 30
click at [934, 121] on button "Refresh" at bounding box center [922, 114] width 89 height 30
click at [933, 123] on button "Refresh" at bounding box center [922, 114] width 89 height 30
click at [932, 124] on button "Refresh" at bounding box center [922, 114] width 89 height 30
click at [930, 125] on button "Refresh" at bounding box center [922, 114] width 89 height 30
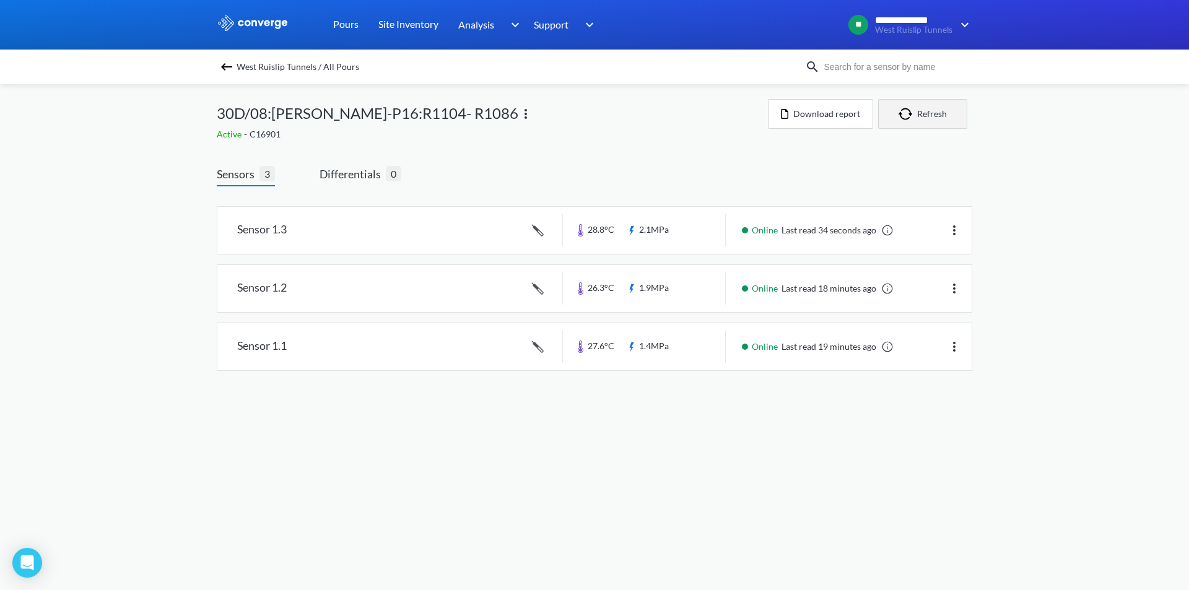
click at [929, 126] on button "Refresh" at bounding box center [922, 114] width 89 height 30
click at [927, 127] on button "Refresh" at bounding box center [922, 114] width 89 height 30
click at [925, 129] on div "30D/08:[PERSON_NAME]-P16:R1104- R1086 Active - C16901 Download report Refresh" at bounding box center [595, 120] width 756 height 42
click at [926, 109] on button "Refresh" at bounding box center [922, 114] width 89 height 30
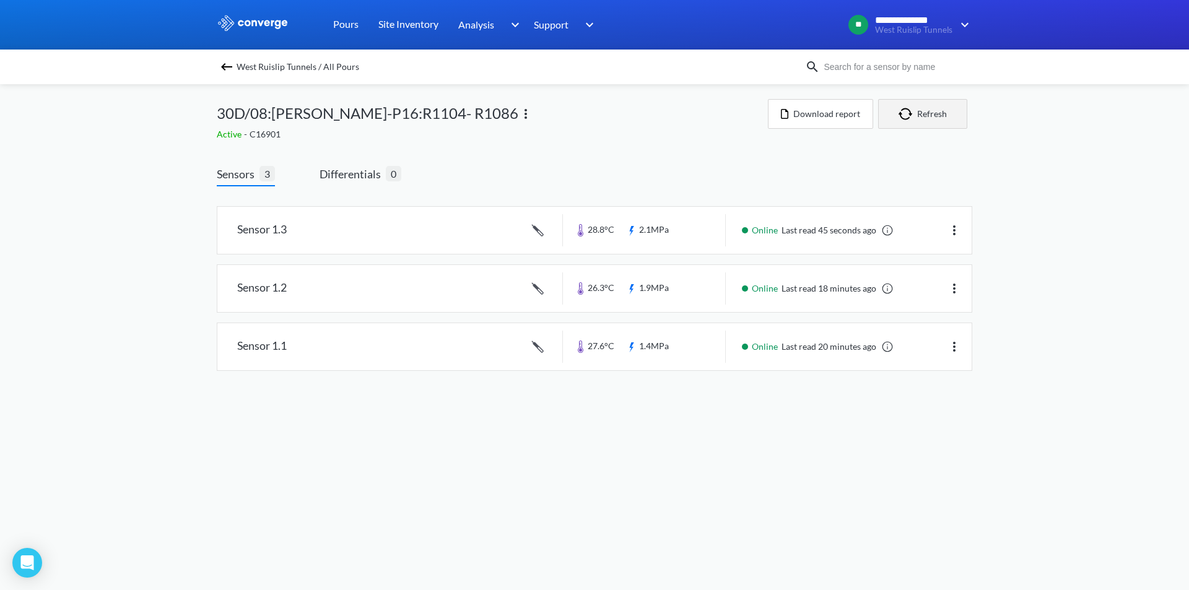
click at [929, 114] on button "Refresh" at bounding box center [922, 114] width 89 height 30
click at [862, 121] on button "Download report" at bounding box center [820, 114] width 105 height 30
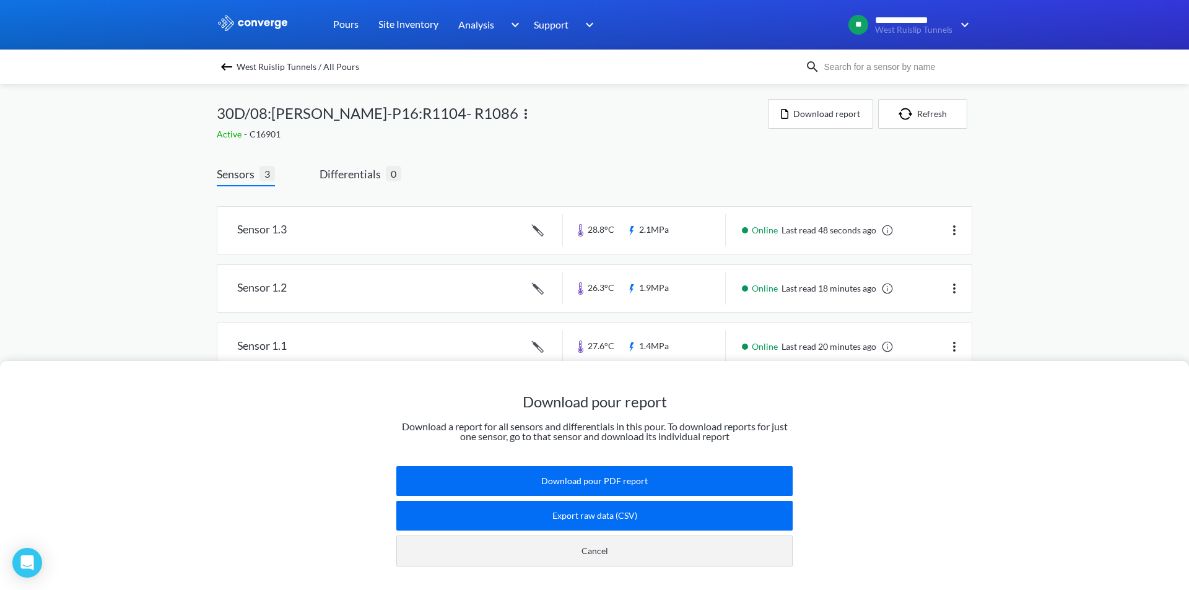
click at [658, 538] on button "Cancel" at bounding box center [594, 551] width 396 height 31
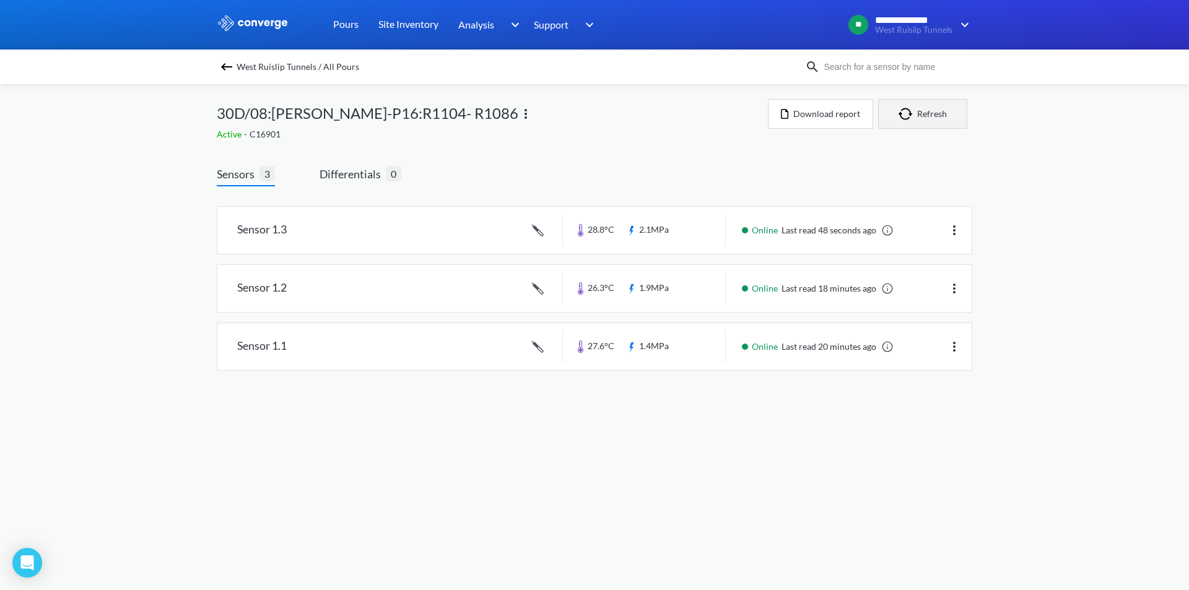
click at [908, 110] on img "button" at bounding box center [908, 114] width 19 height 12
click at [913, 118] on img "button" at bounding box center [908, 114] width 19 height 12
click at [930, 121] on button "Refresh" at bounding box center [922, 114] width 89 height 30
